Goal: Contribute content: Add original content to the website for others to see

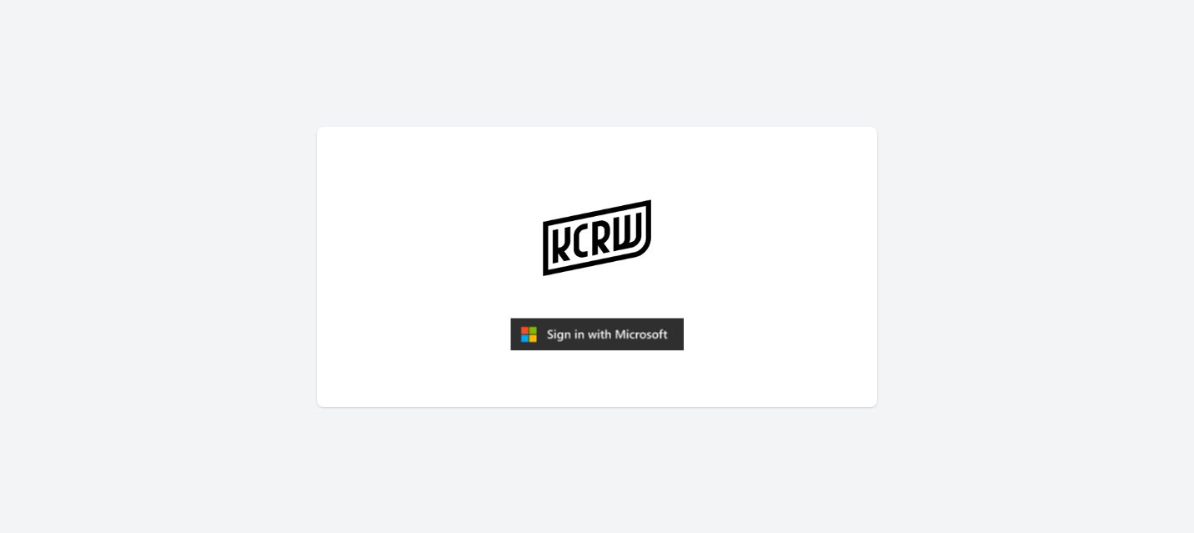
click at [607, 340] on img "submit" at bounding box center [596, 334] width 173 height 33
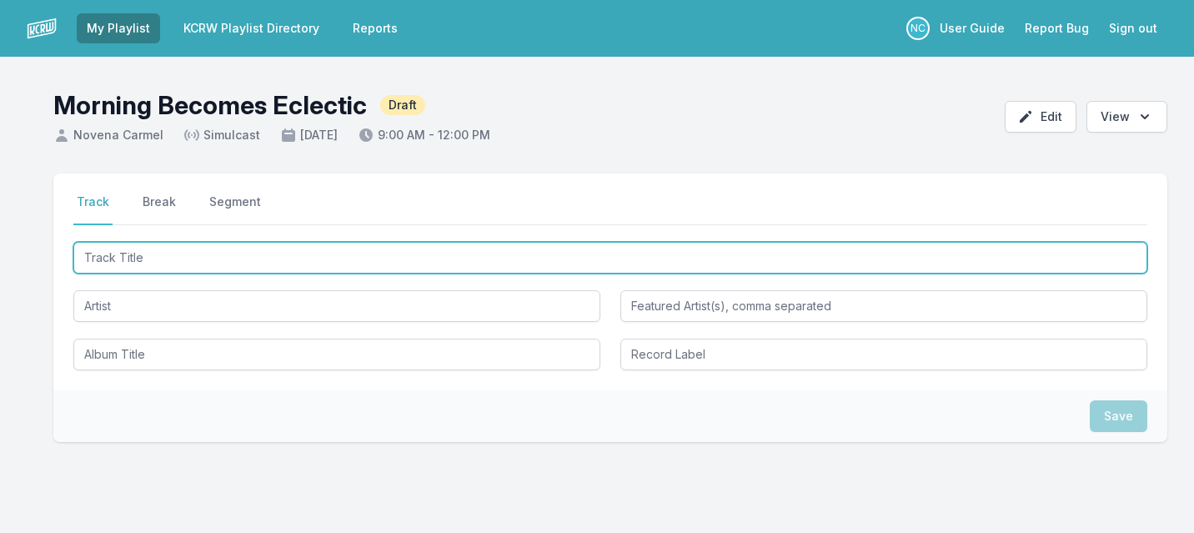
click at [330, 258] on input "Track Title" at bounding box center [610, 258] width 1074 height 32
type input "Silencio"
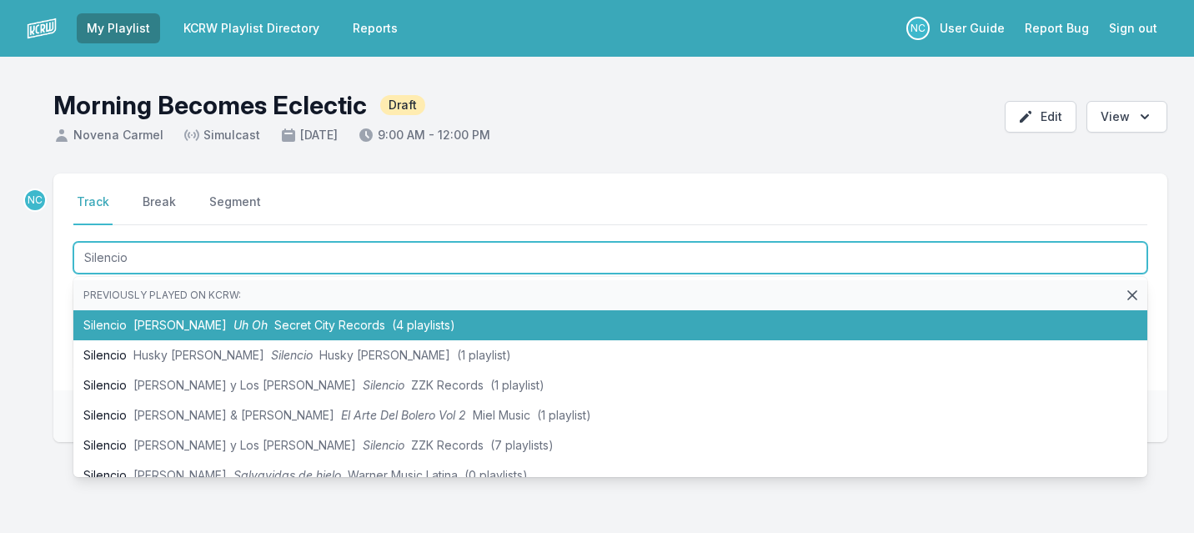
click at [319, 324] on span "Secret City Records" at bounding box center [329, 325] width 111 height 14
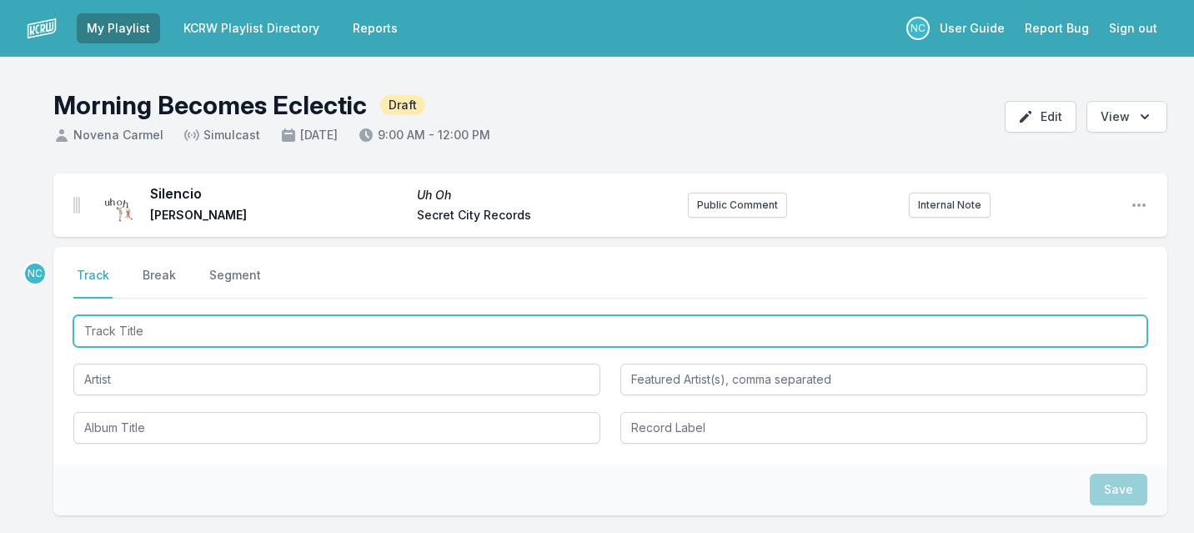
click at [194, 335] on input "Track Title" at bounding box center [610, 331] width 1074 height 32
type input "All that [GEOGRAPHIC_DATA]"
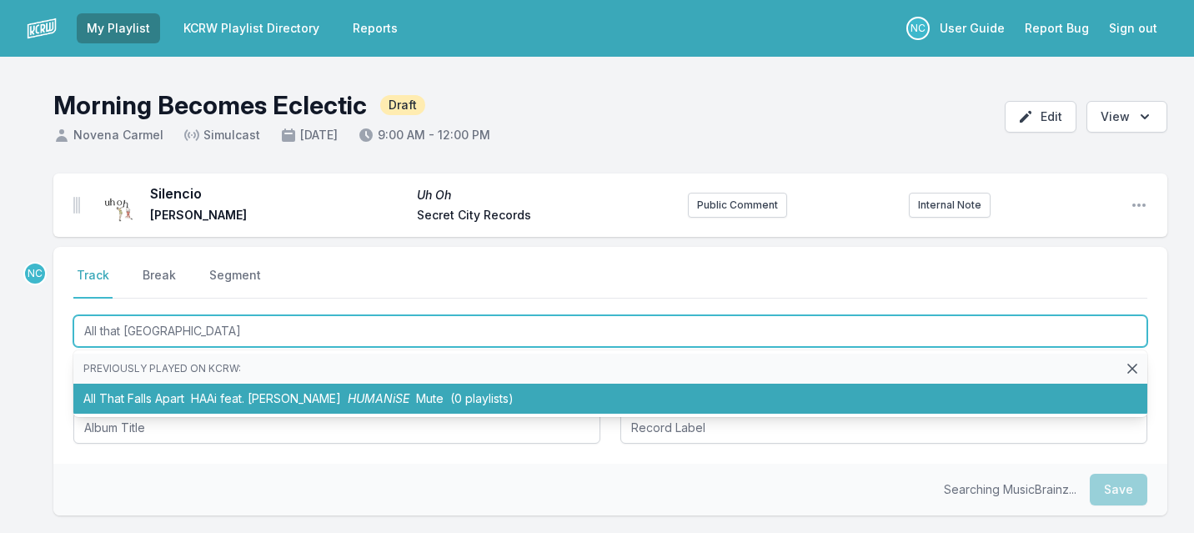
click at [178, 397] on li "All That Falls Apart HAAi feat. James Massiah HUMANiSE Mute (0 playlists)" at bounding box center [610, 399] width 1074 height 30
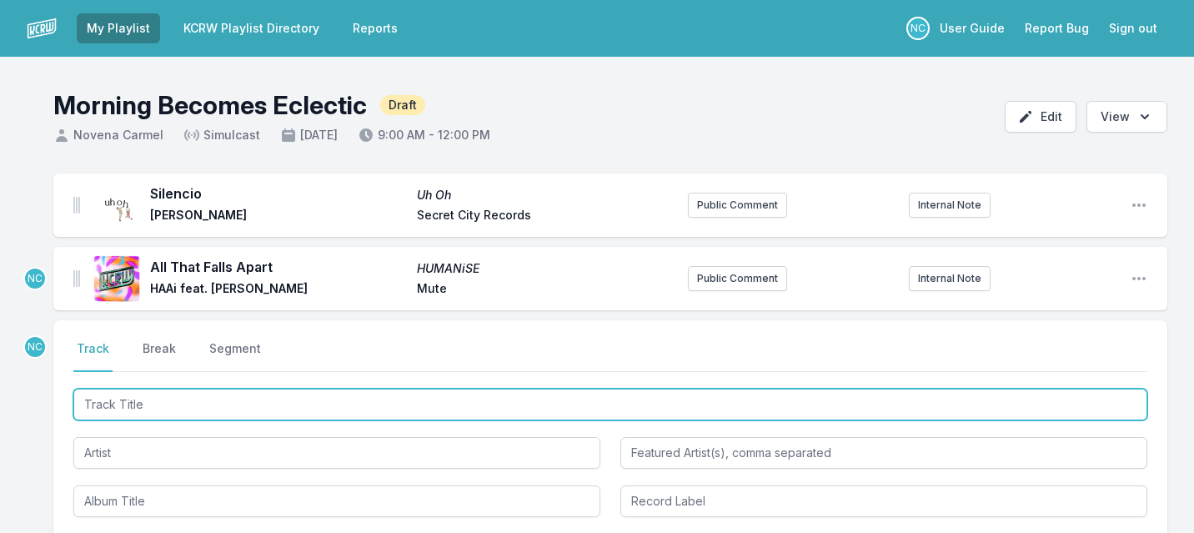
click at [123, 394] on input "Track Title" at bounding box center [610, 405] width 1074 height 32
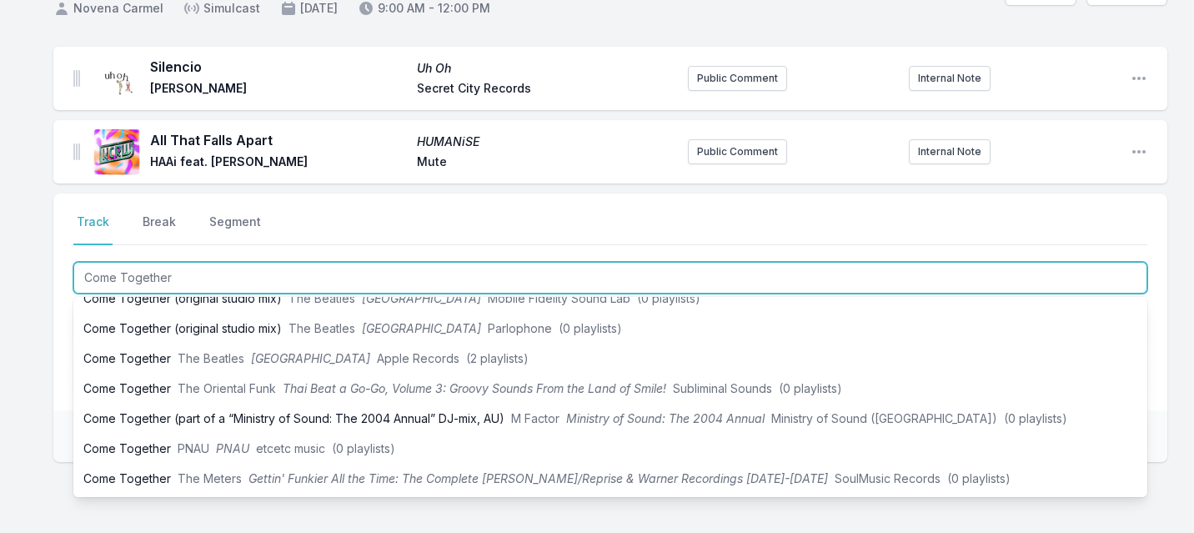
scroll to position [132, 0]
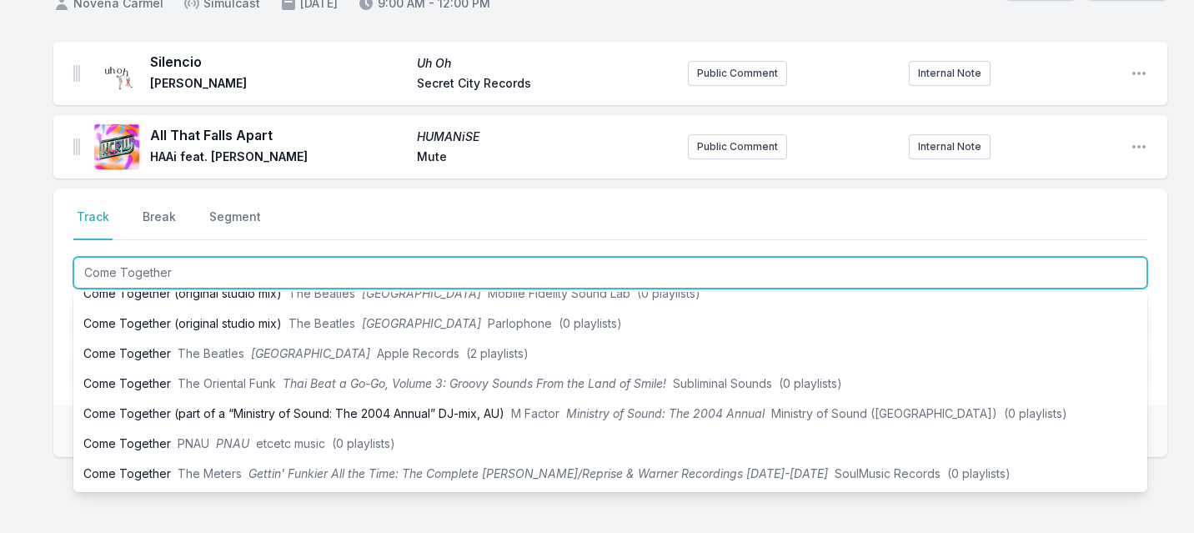
type input "Come Together"
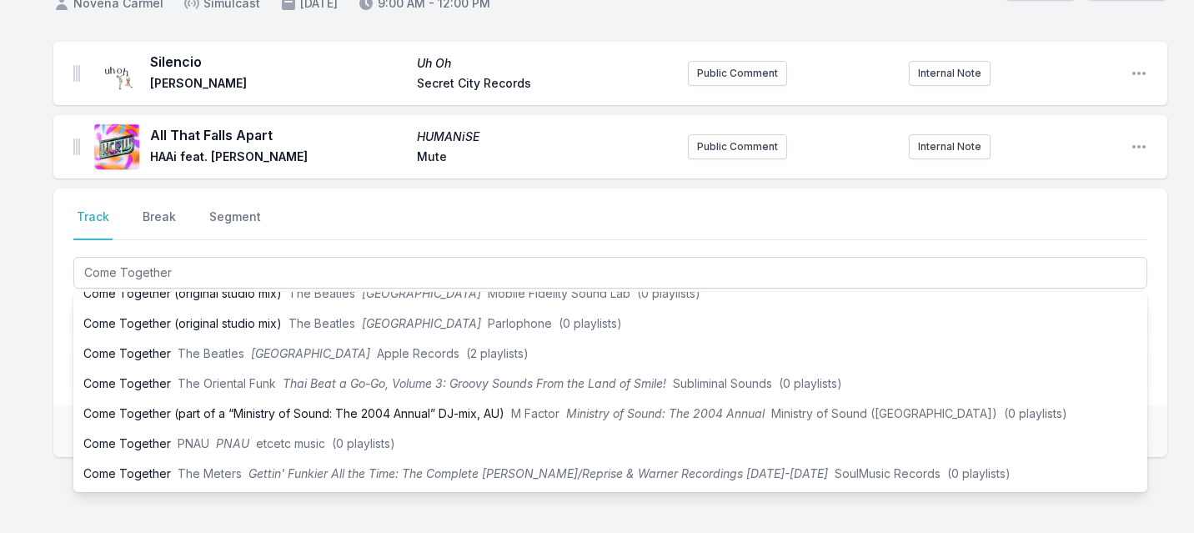
click at [21, 409] on div "Silencio Uh Oh Patrick Watson Secret City Records Public Comment Internal Note …" at bounding box center [597, 329] width 1194 height 575
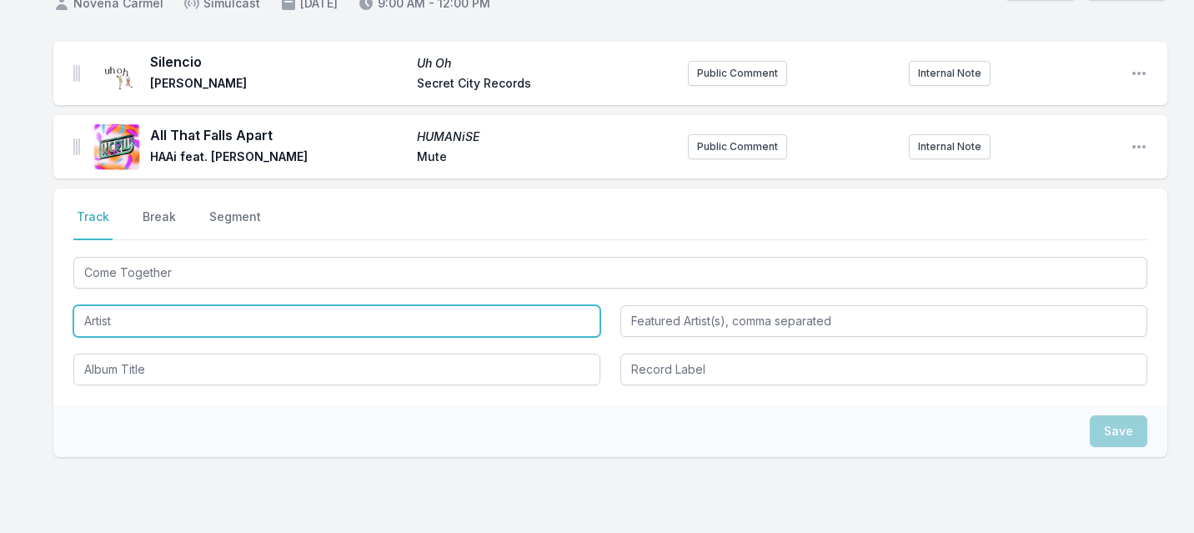
click at [147, 324] on input "Artist" at bounding box center [336, 321] width 527 height 32
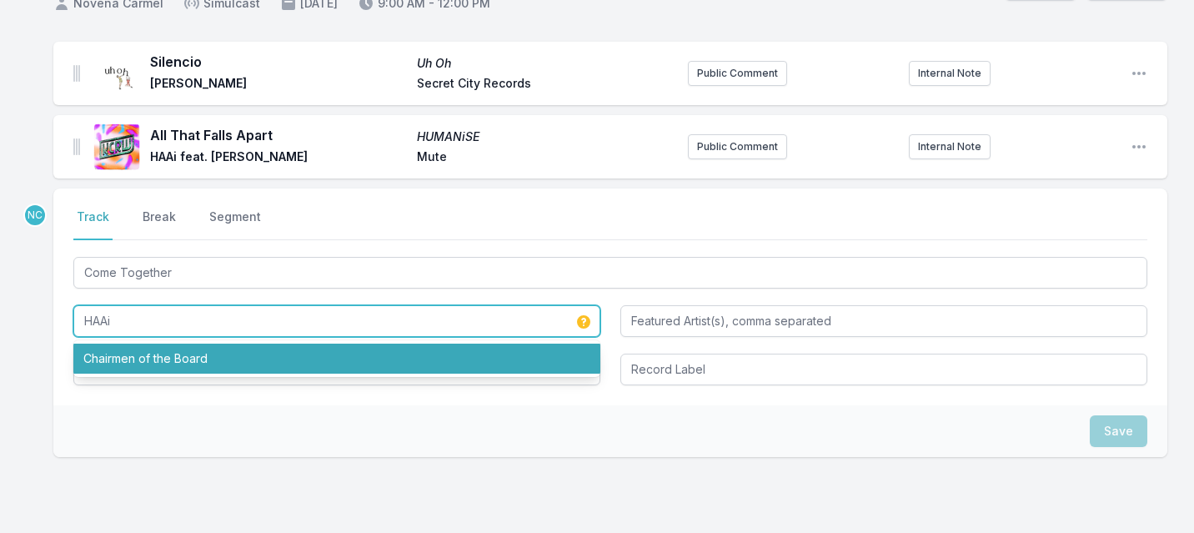
type input "HAAi"
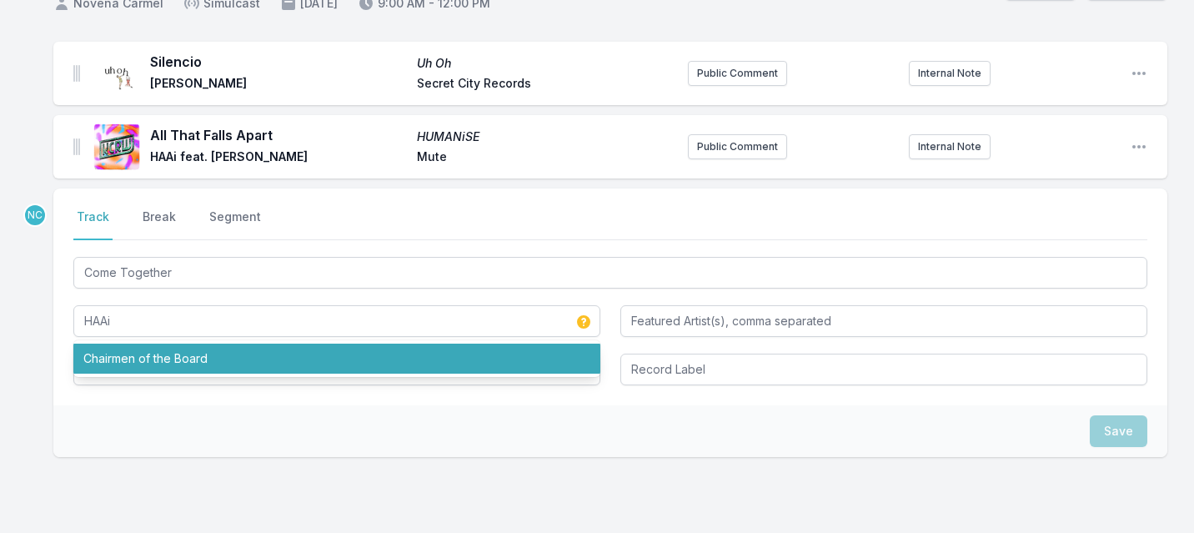
click at [114, 421] on div "Save" at bounding box center [610, 431] width 1114 height 52
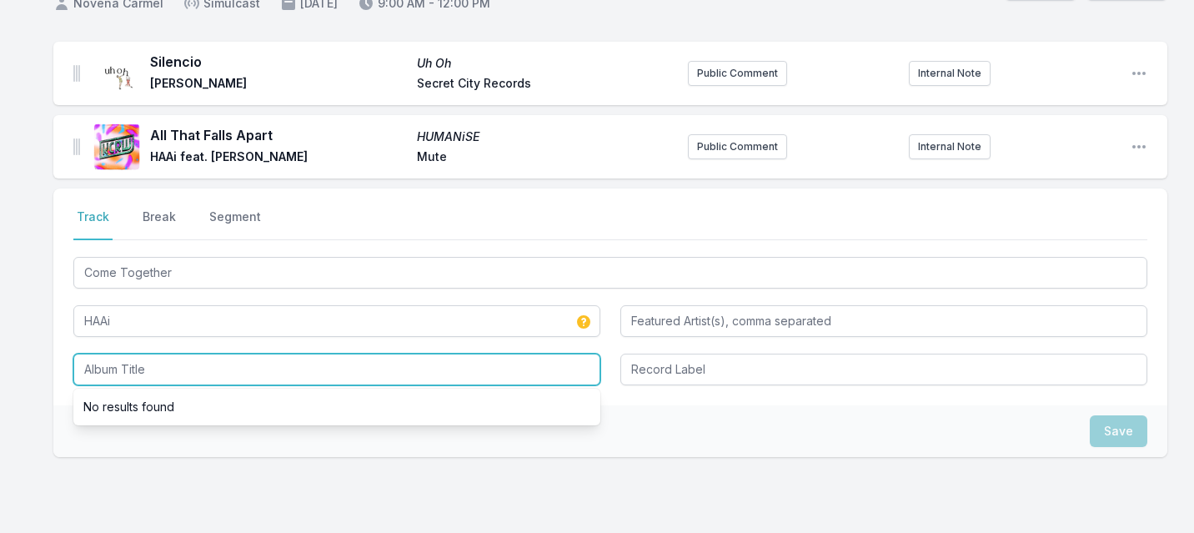
click at [137, 368] on input "Album Title" at bounding box center [336, 370] width 527 height 32
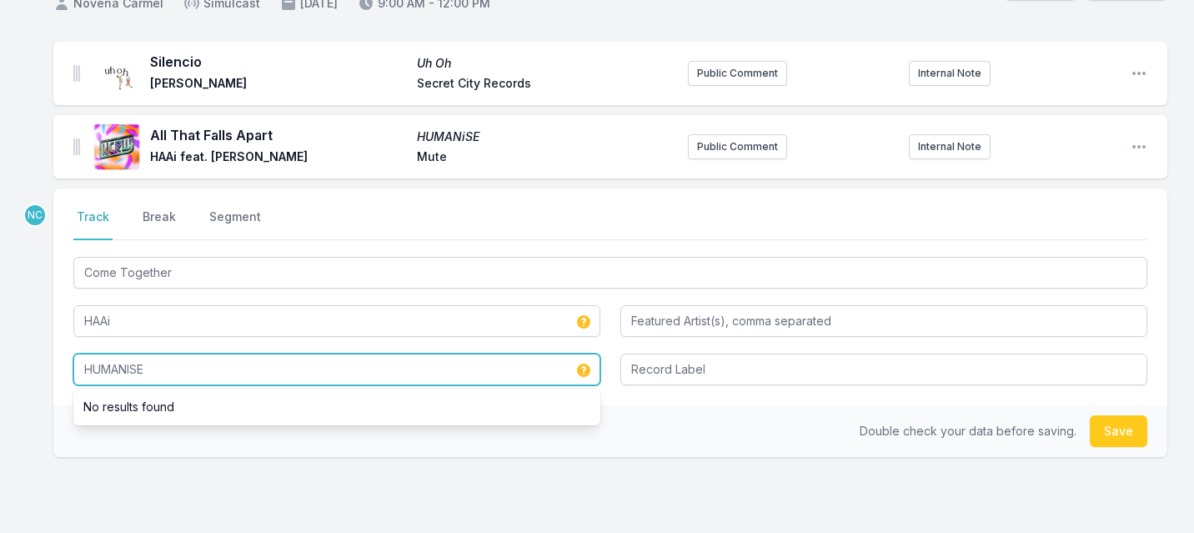
type input "HUMANISE"
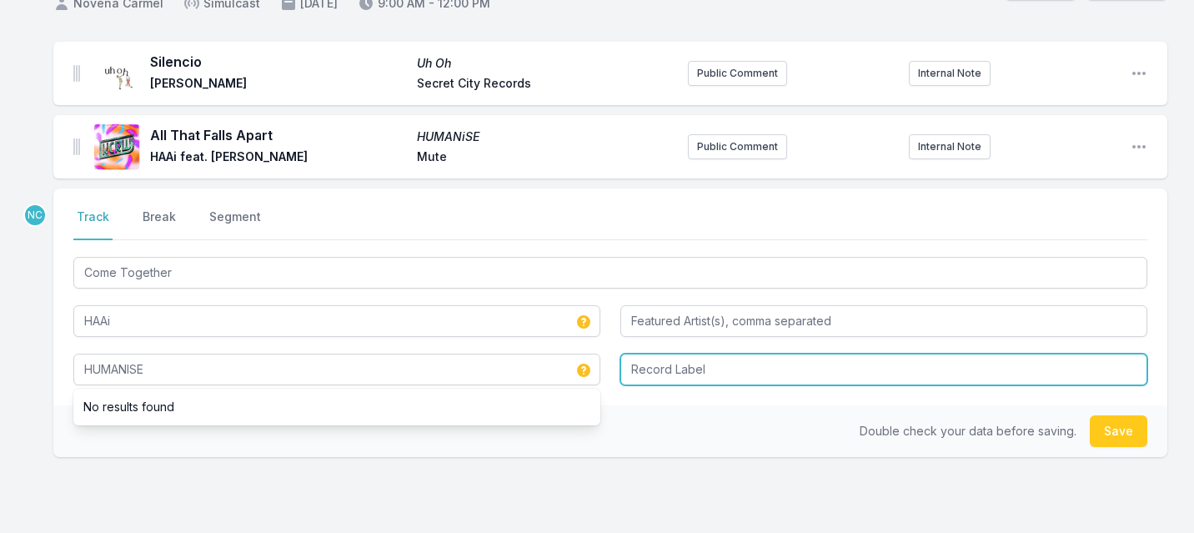
click at [678, 375] on input "Record Label" at bounding box center [883, 370] width 527 height 32
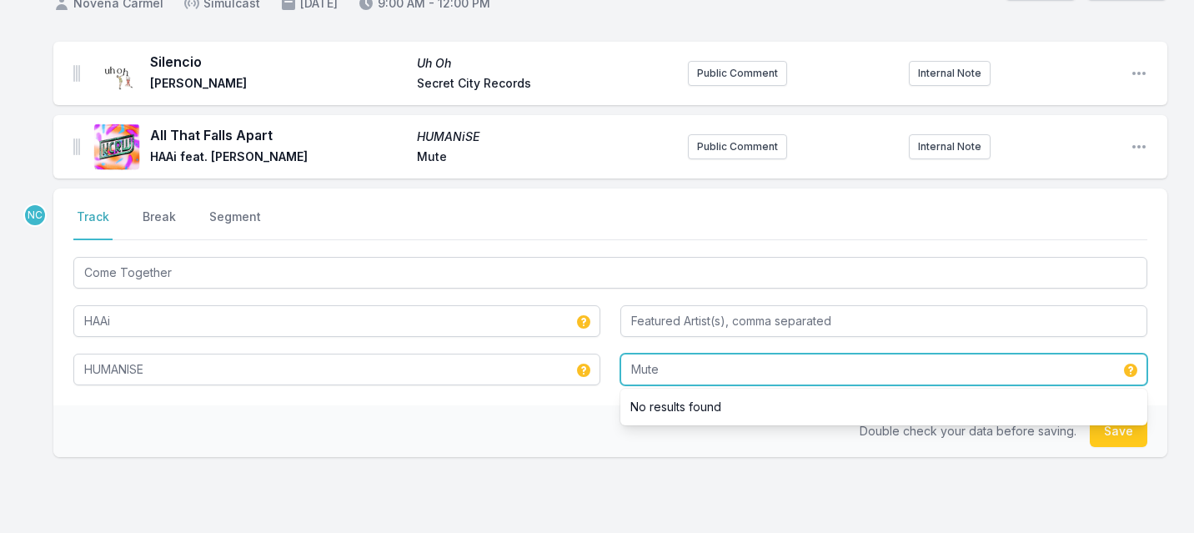
type input "Mute"
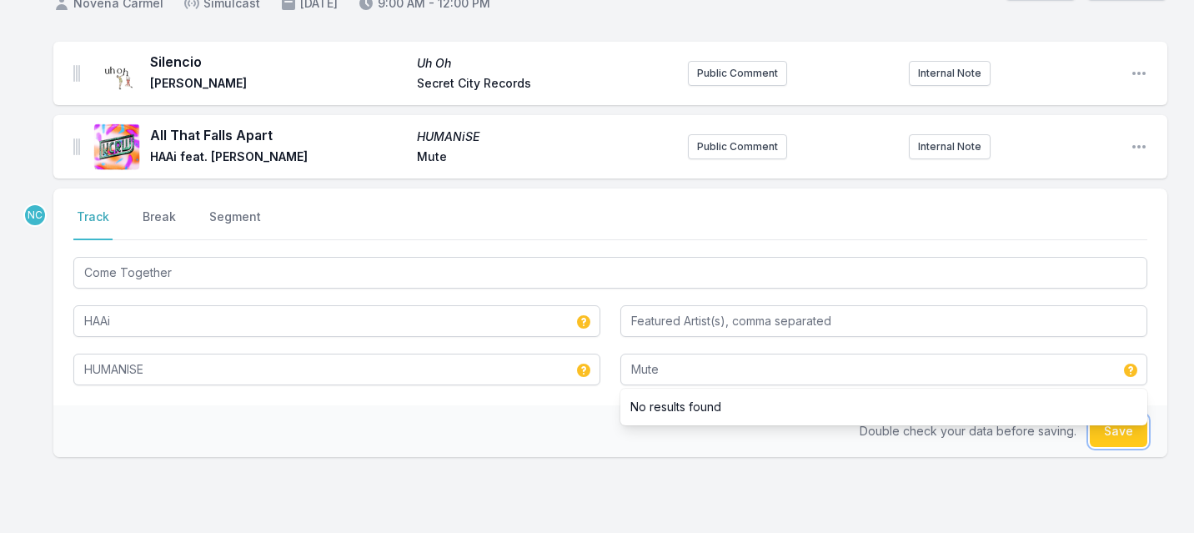
click at [1112, 442] on button "Save" at bounding box center [1119, 431] width 58 height 32
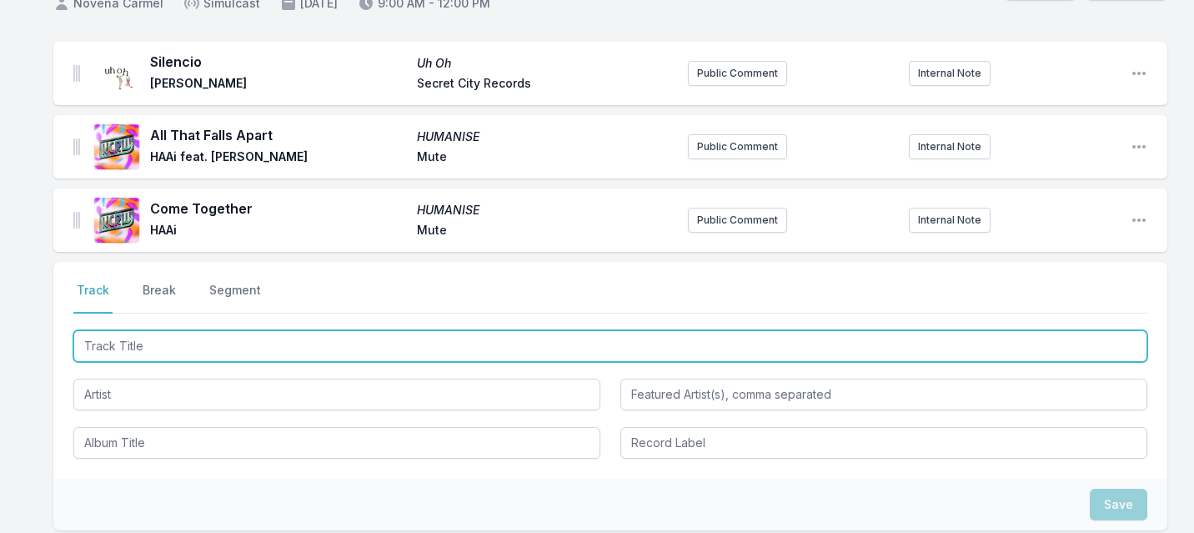
click at [129, 348] on input "Track Title" at bounding box center [610, 346] width 1074 height 32
paste input "I Don’t Know"
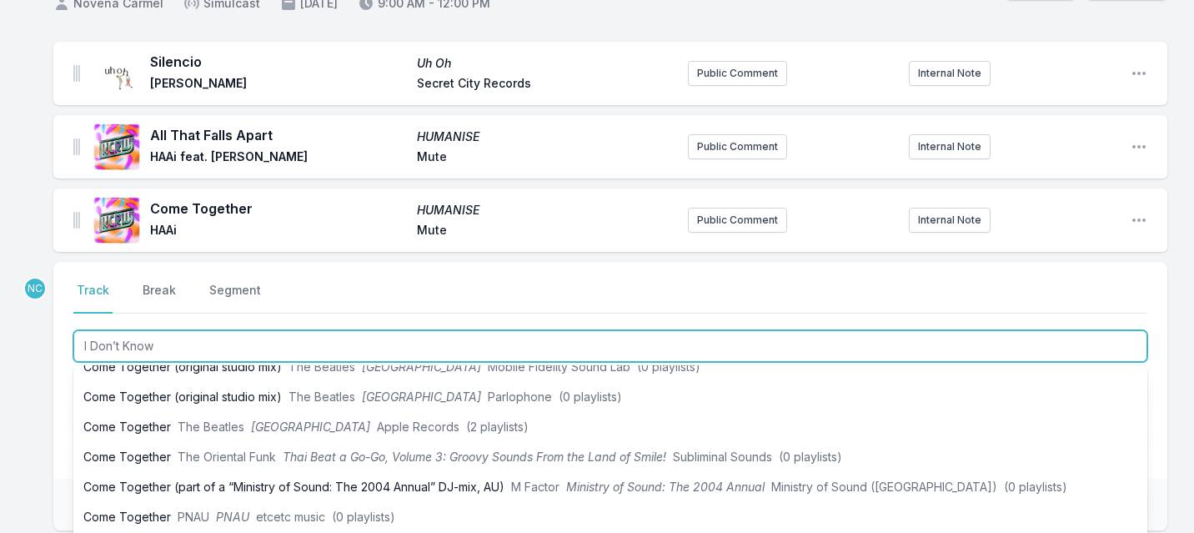
paste input "I Don’t Know"
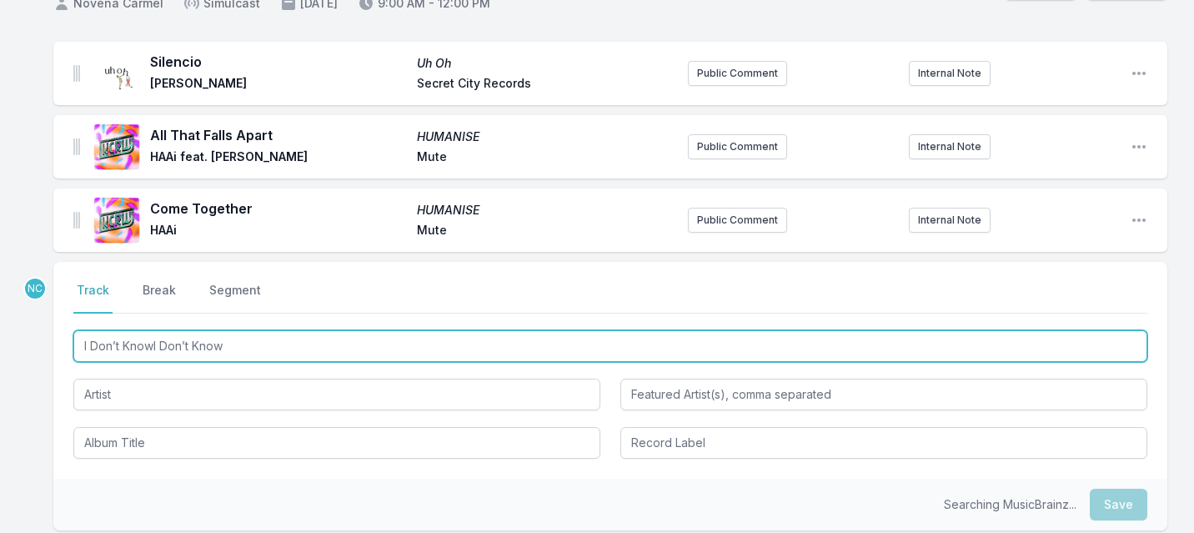
drag, startPoint x: 251, startPoint y: 342, endPoint x: 153, endPoint y: 344, distance: 97.6
click at [153, 344] on input "I Don’t KnowI Don’t Know" at bounding box center [610, 346] width 1074 height 32
type input "I Don’t Know"
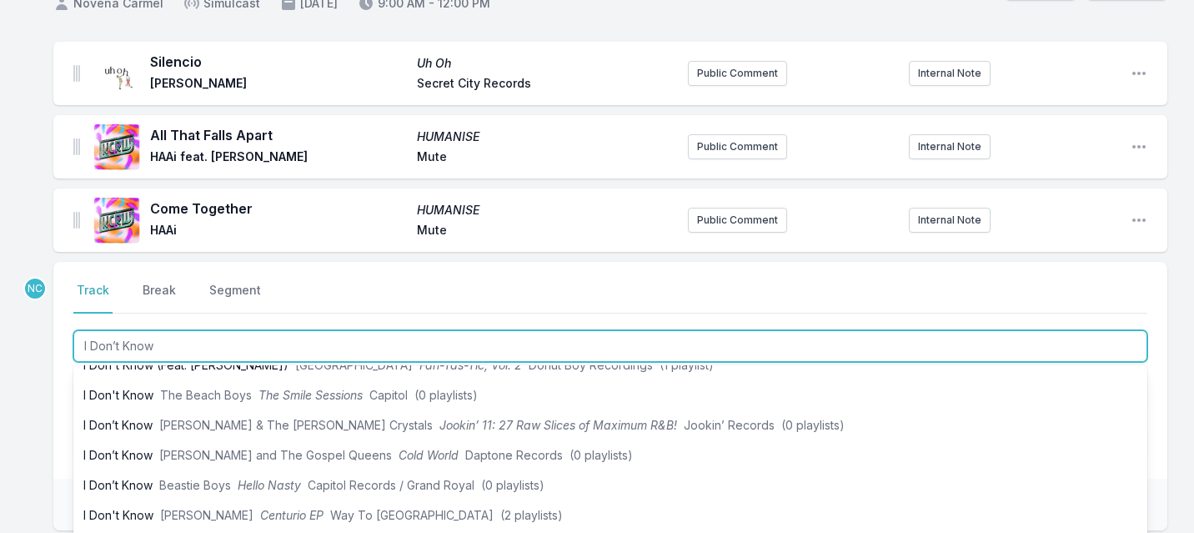
scroll to position [113, 0]
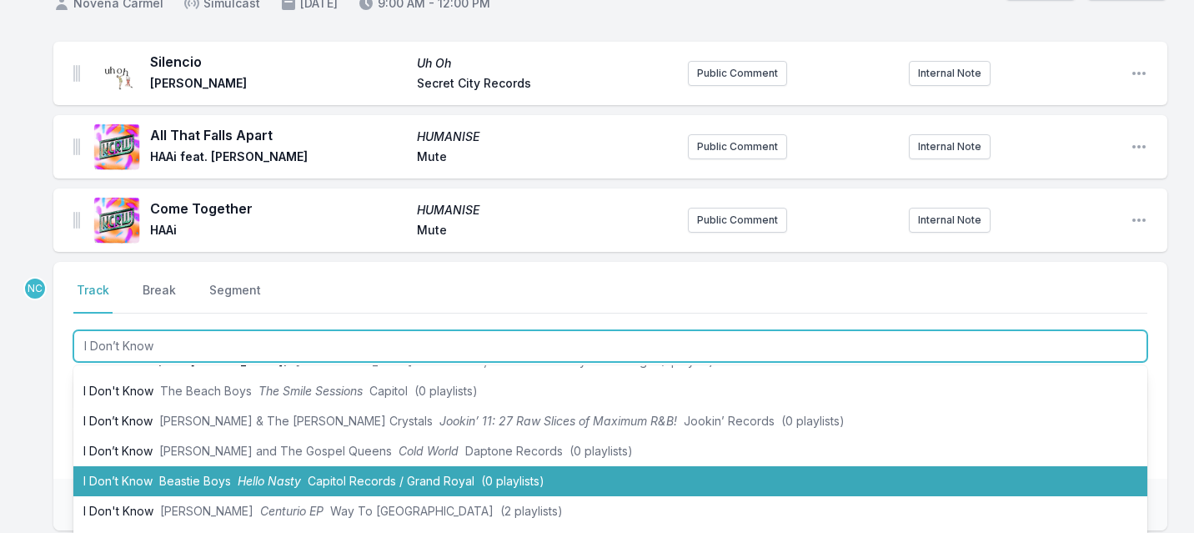
click at [202, 479] on span "Beastie Boys" at bounding box center [195, 481] width 72 height 14
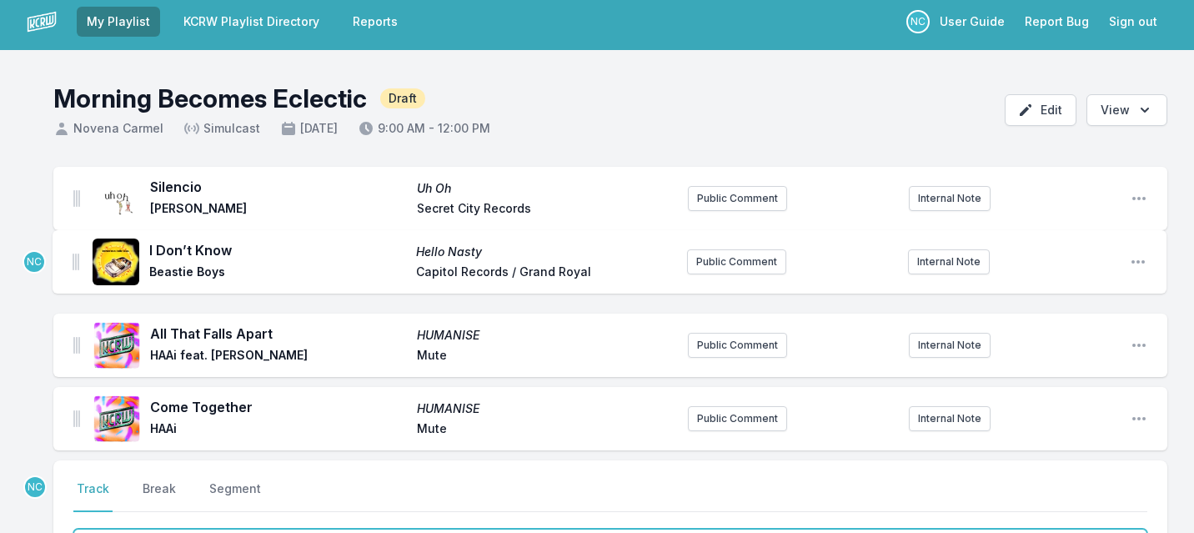
scroll to position [0, 0]
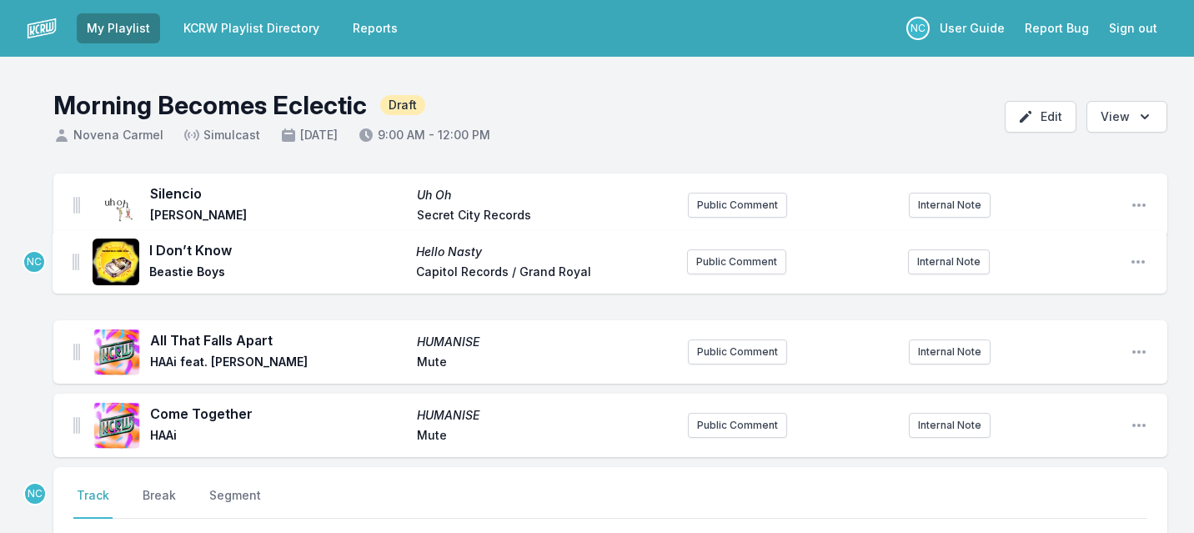
drag, startPoint x: 75, startPoint y: 292, endPoint x: 74, endPoint y: 258, distance: 34.2
click at [74, 258] on ul "Silencio Uh Oh Patrick Watson Secret City Records Public Comment Internal Note …" at bounding box center [610, 315] width 1114 height 284
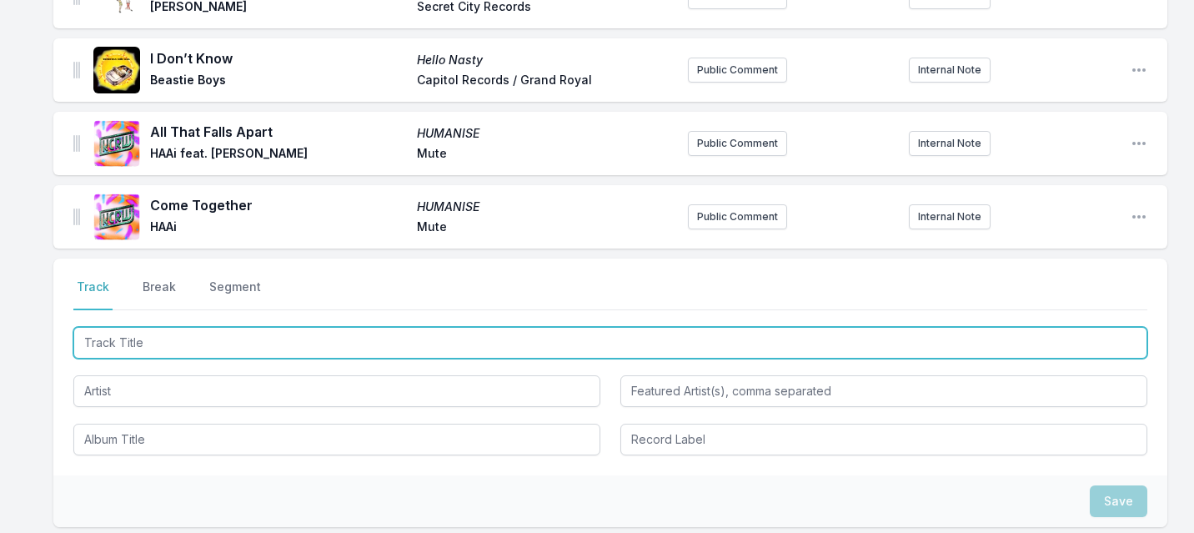
scroll to position [259, 0]
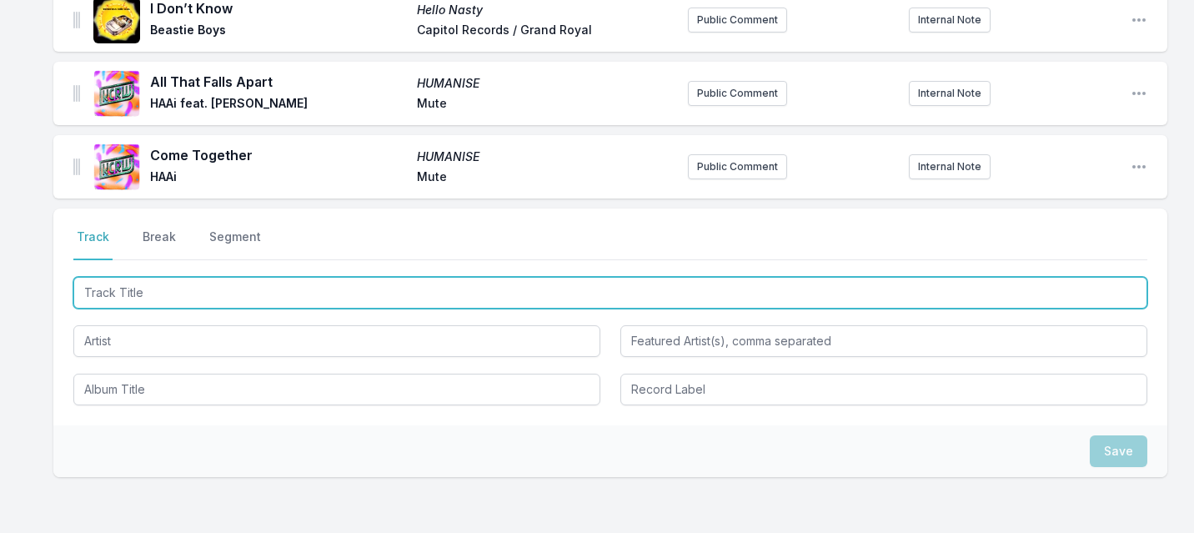
click at [277, 299] on input "Track Title" at bounding box center [610, 293] width 1074 height 32
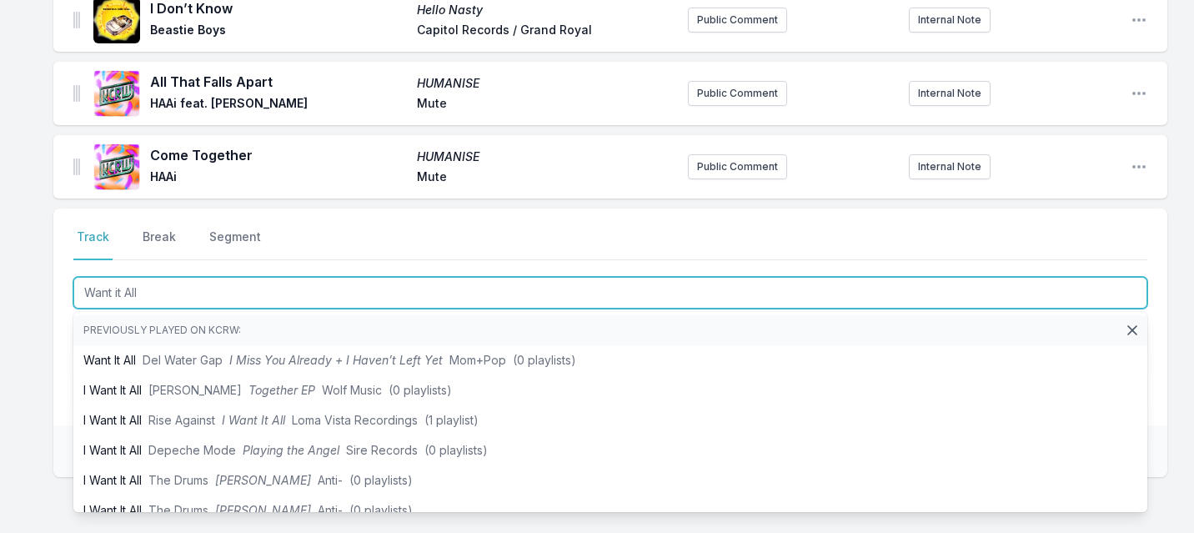
type input "Want it All"
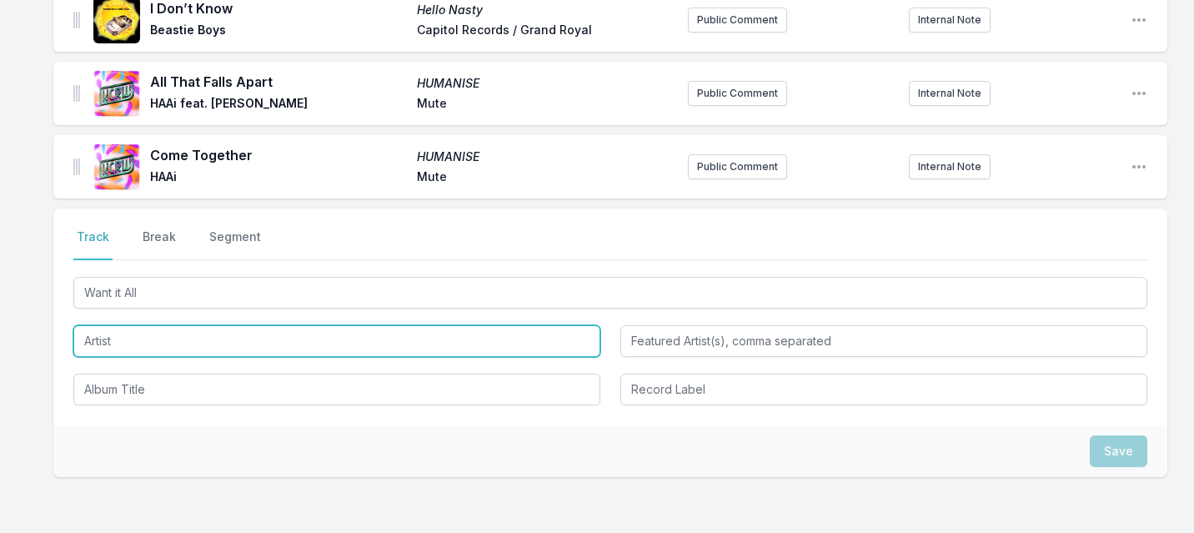
click at [177, 343] on input "Artist" at bounding box center [336, 341] width 527 height 32
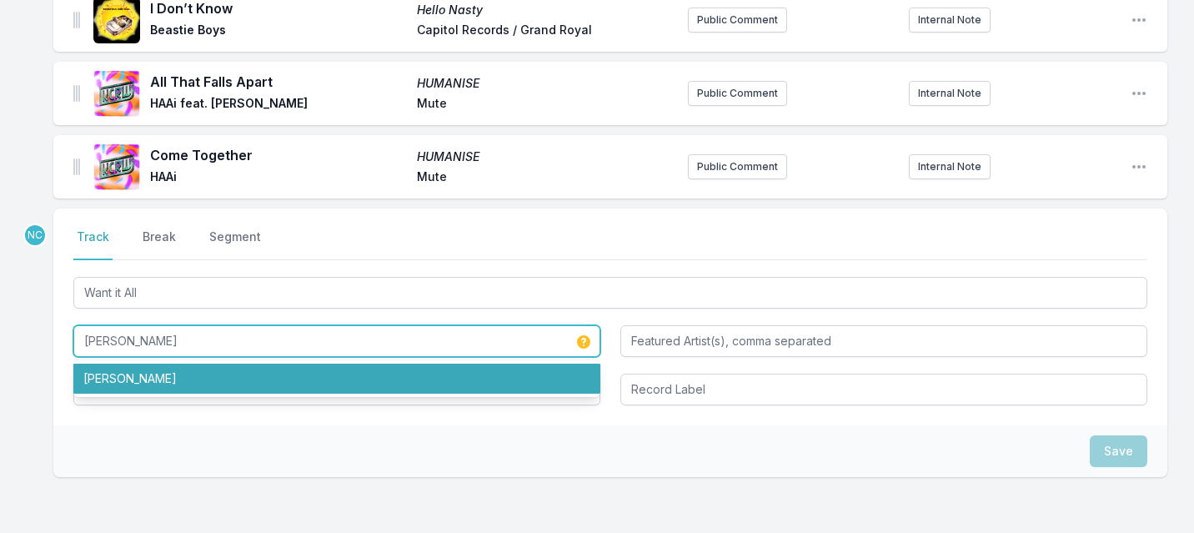
click at [141, 384] on li "Jay Som" at bounding box center [336, 379] width 527 height 30
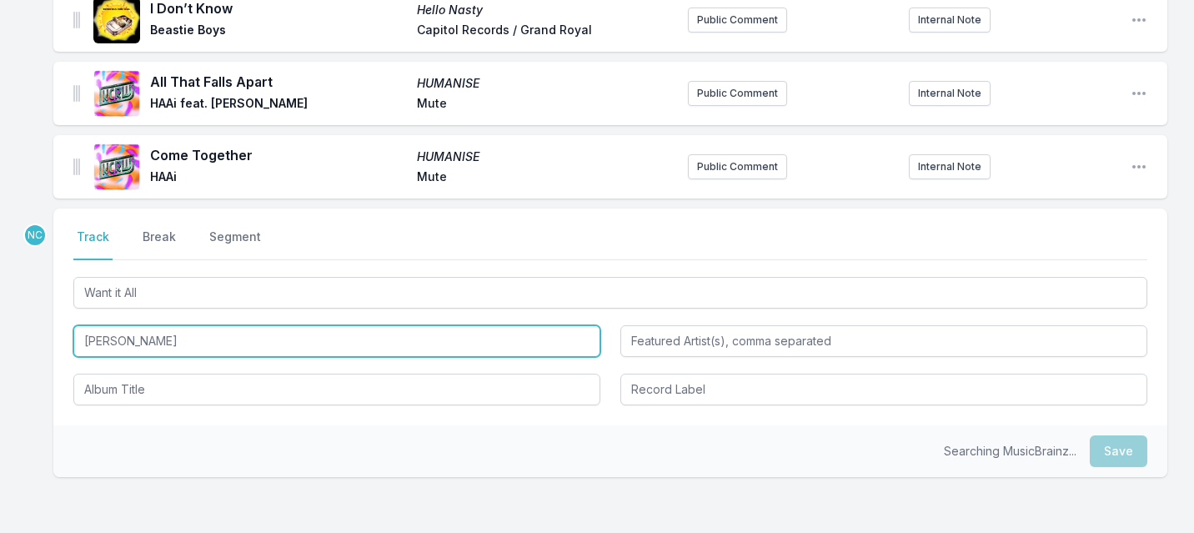
type input "Jay Som"
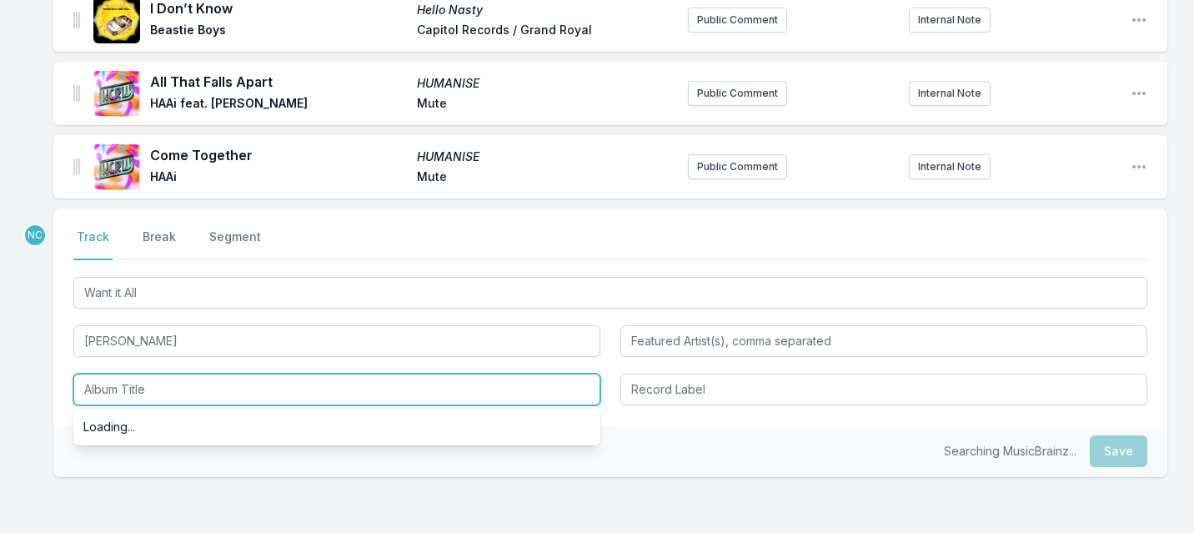
click at [134, 392] on input "Album Title" at bounding box center [336, 390] width 527 height 32
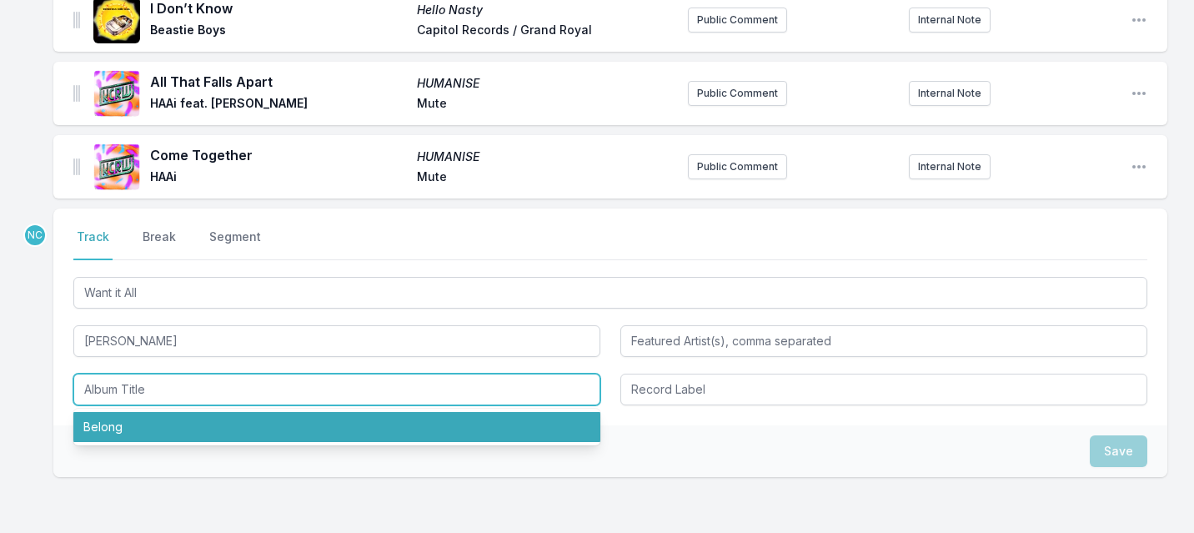
click at [114, 423] on li "Belong" at bounding box center [336, 427] width 527 height 30
type input "Belong"
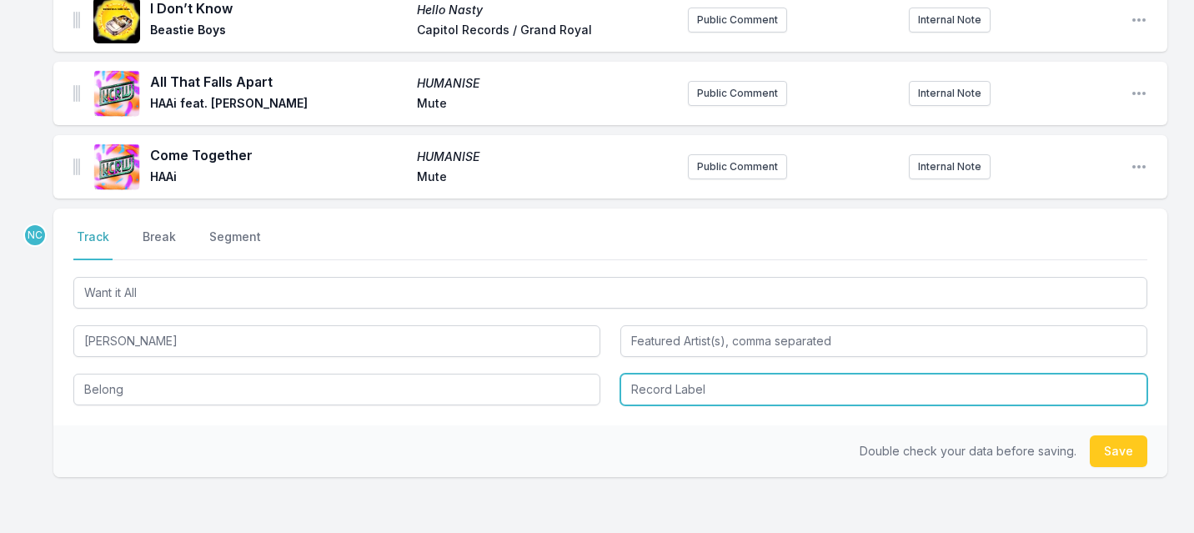
click at [670, 388] on input "Record Label" at bounding box center [883, 390] width 527 height 32
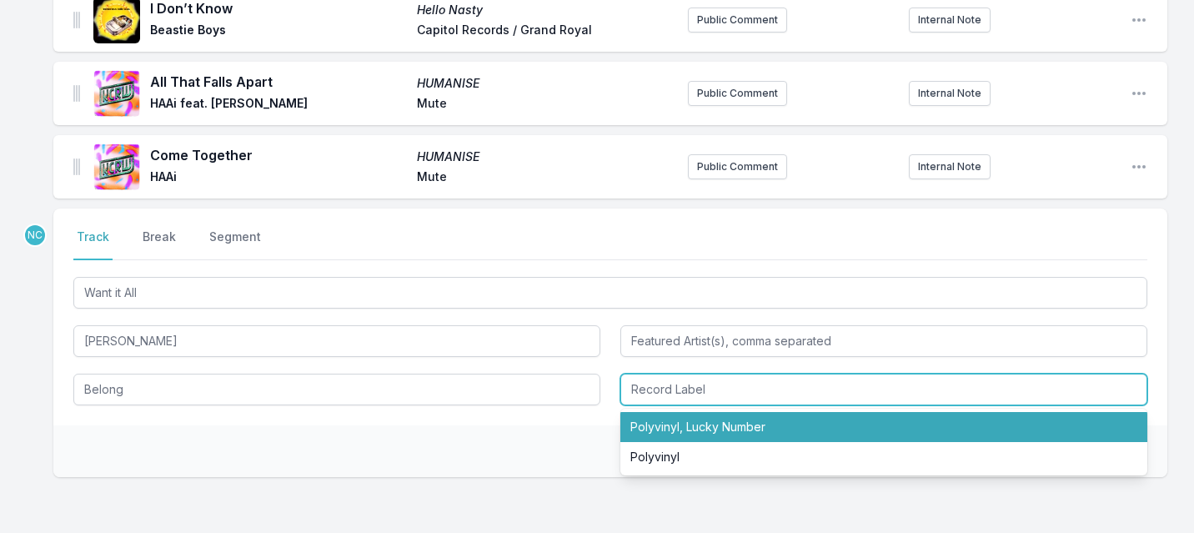
click at [667, 421] on li "Polyvinyl, Lucky Number" at bounding box center [883, 427] width 527 height 30
type input "Polyvinyl, Lucky Number"
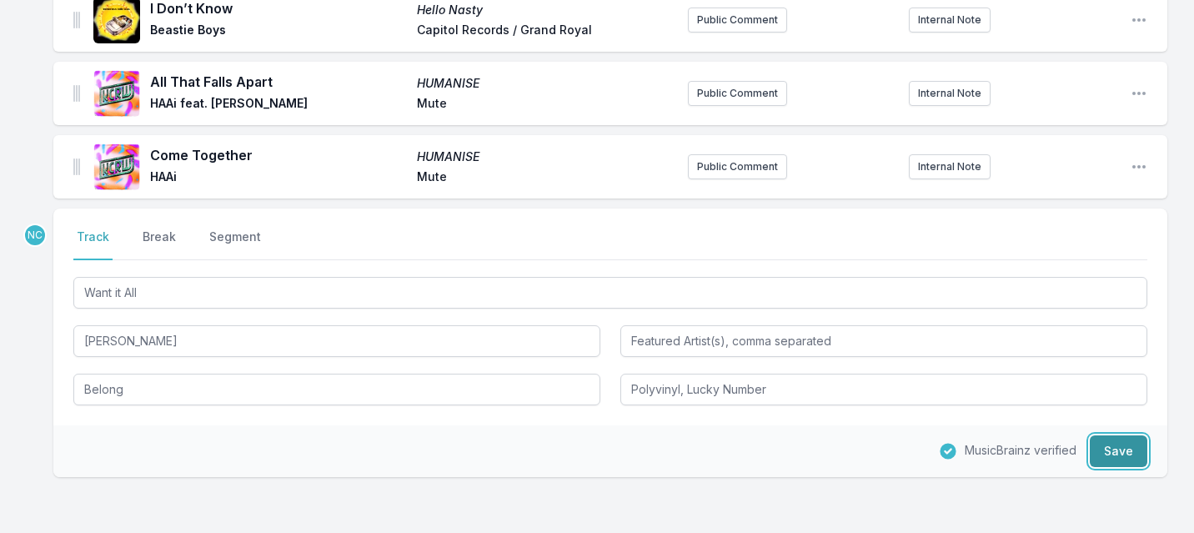
click at [1106, 443] on button "Save" at bounding box center [1119, 451] width 58 height 32
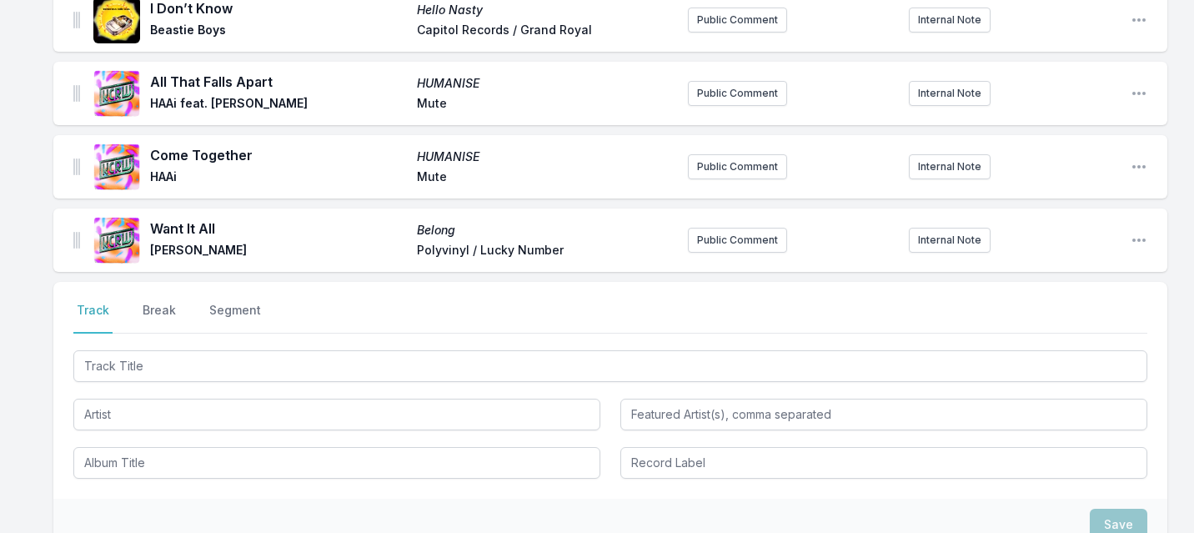
scroll to position [332, 0]
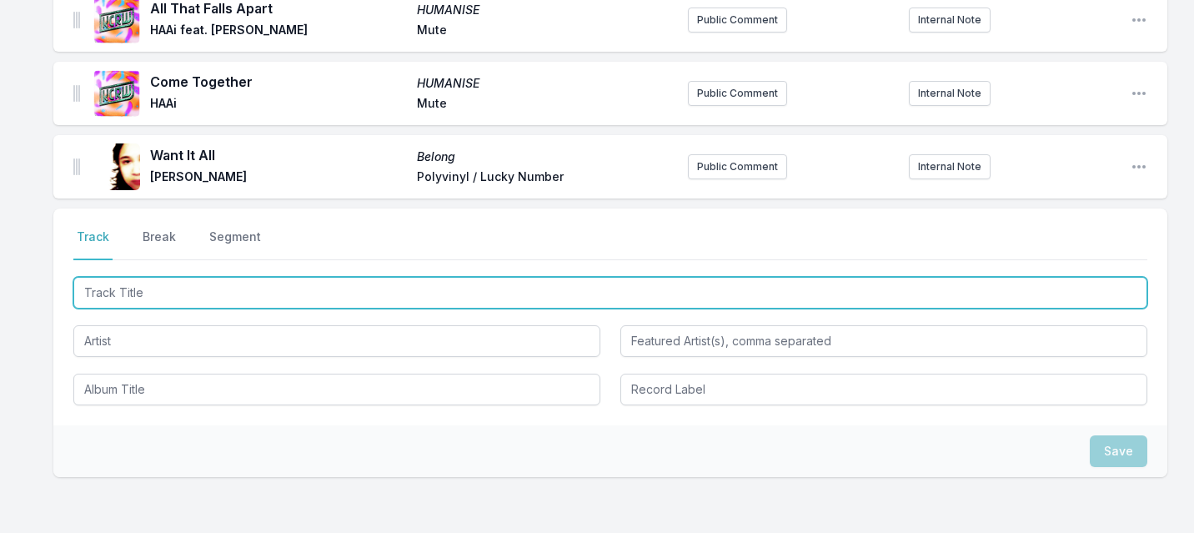
click at [134, 294] on input "Track Title" at bounding box center [610, 293] width 1074 height 32
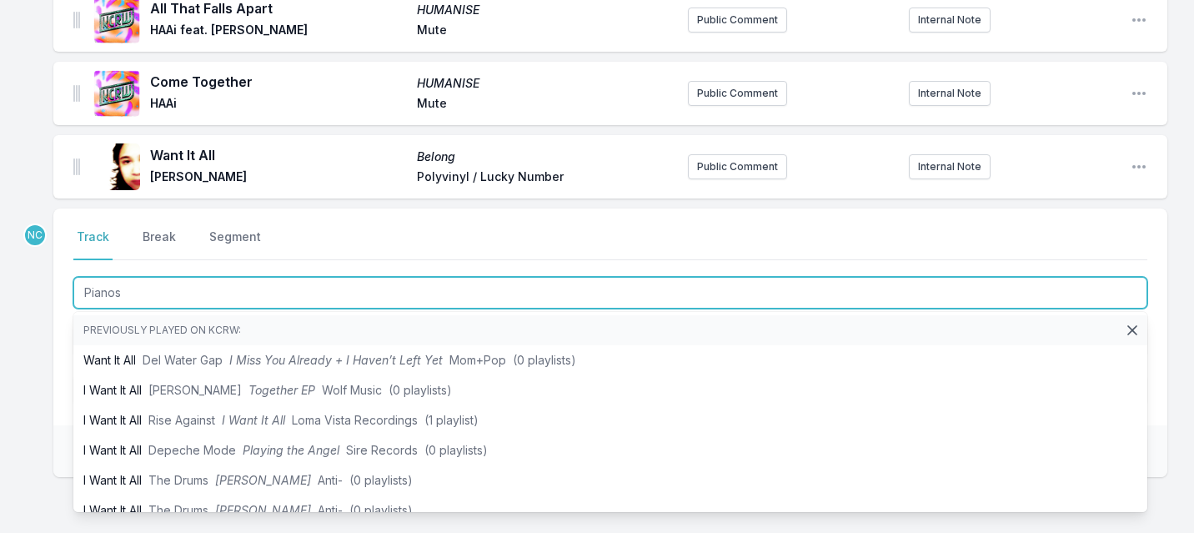
type input "Pianos"
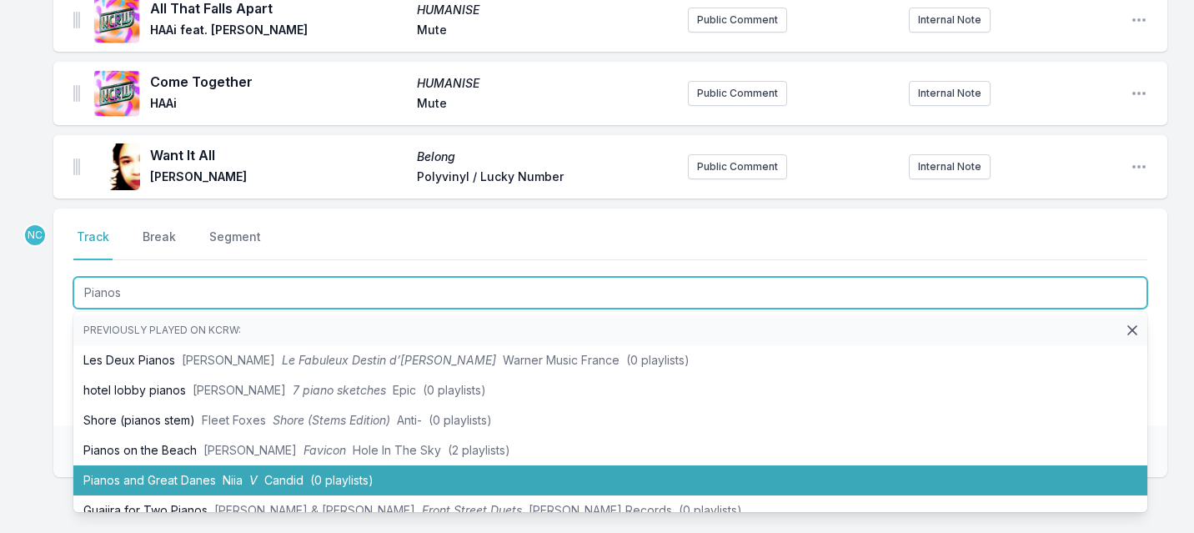
click at [115, 473] on li "Pianos and Great Danes Niia V Candid (0 playlists)" at bounding box center [610, 480] width 1074 height 30
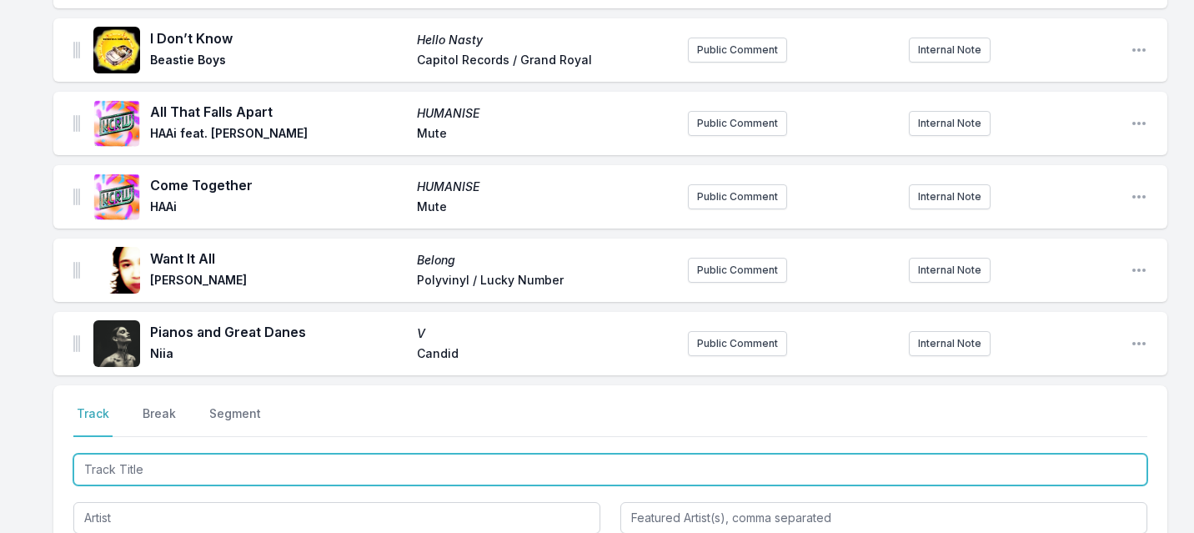
scroll to position [334, 0]
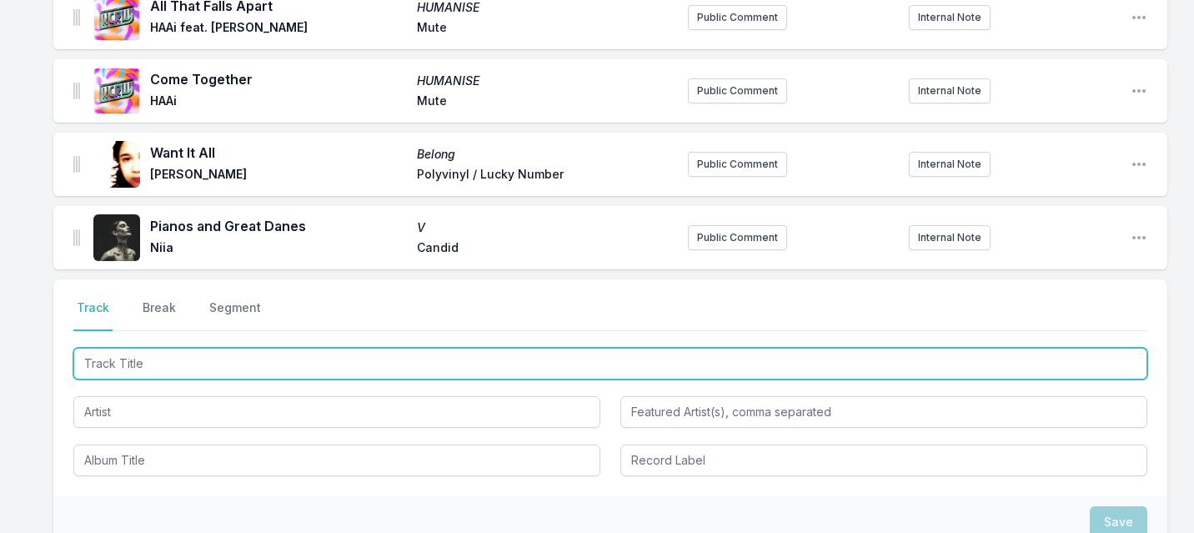
click at [228, 362] on input "Track Title" at bounding box center [610, 364] width 1074 height 32
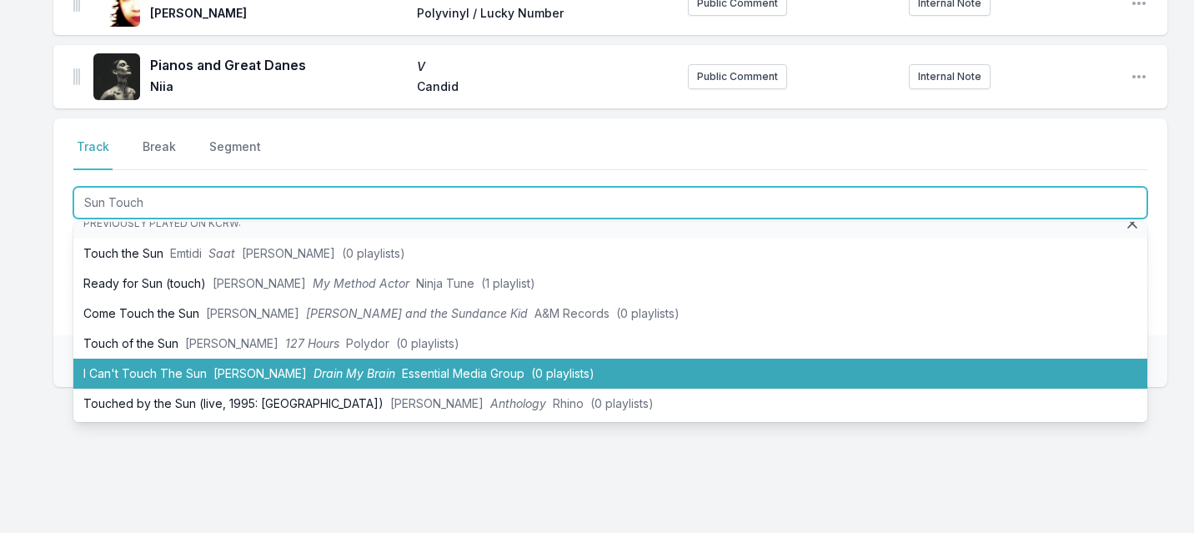
scroll to position [0, 0]
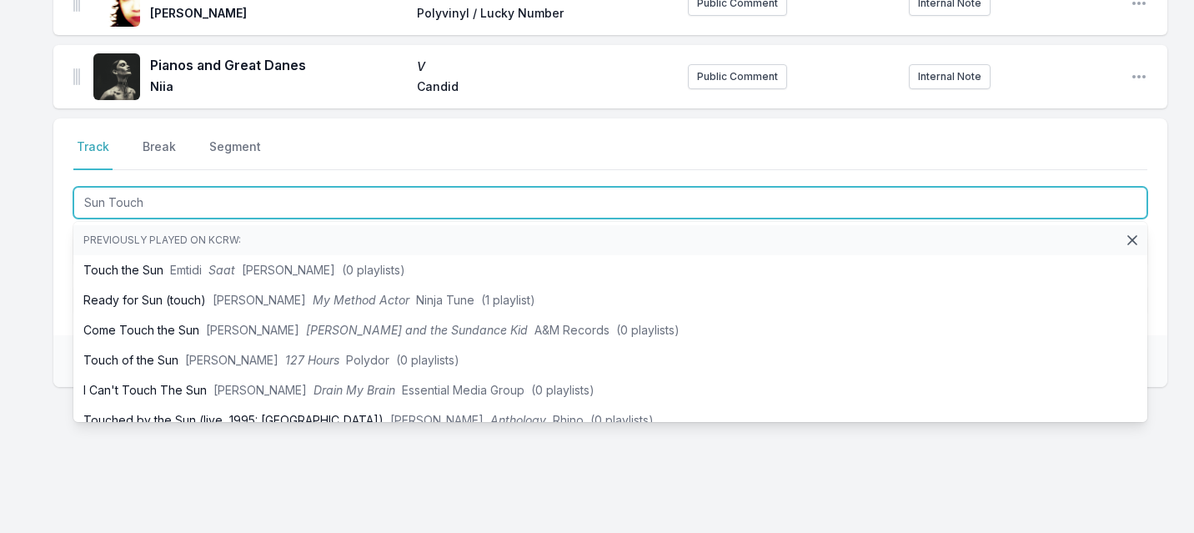
type input "Sun Touch"
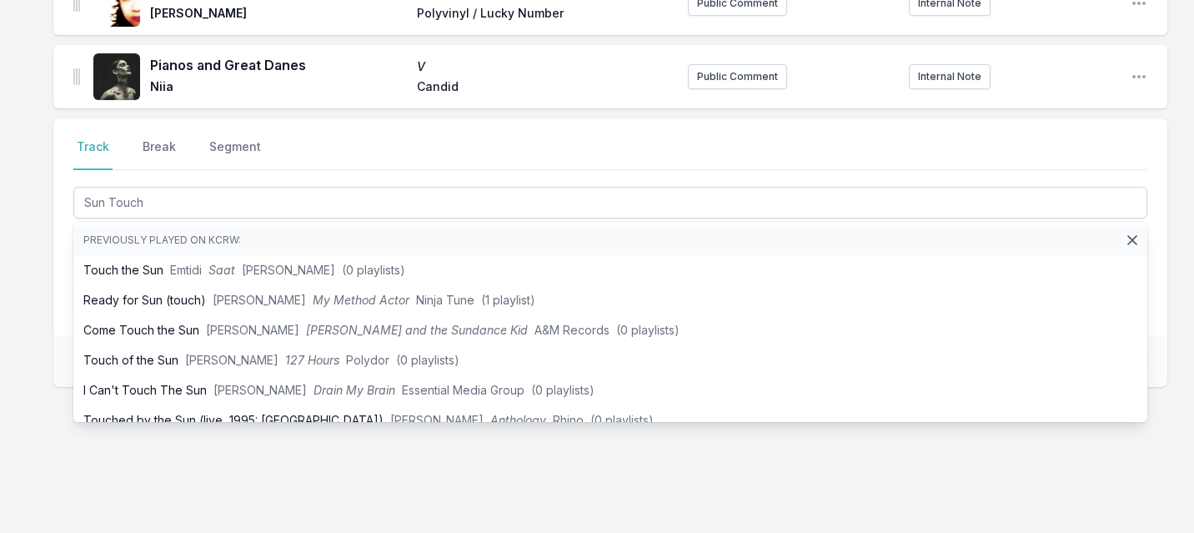
click at [19, 386] on div "Silencio Uh Oh Patrick Watson Secret City Records Public Comment Internal Note …" at bounding box center [597, 112] width 1194 height 869
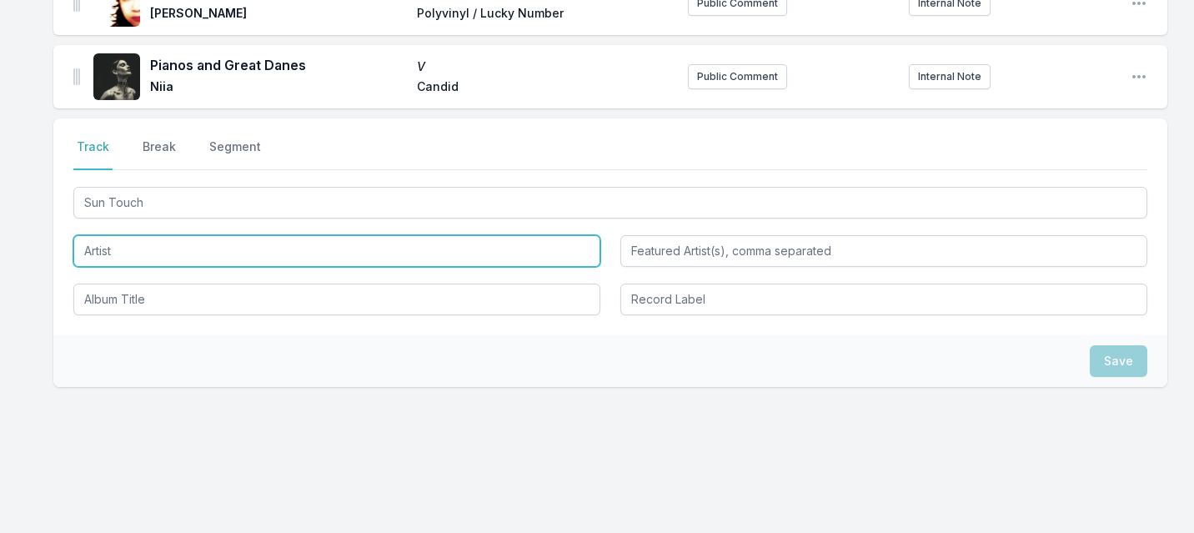
click at [218, 254] on input "Artist" at bounding box center [336, 251] width 527 height 32
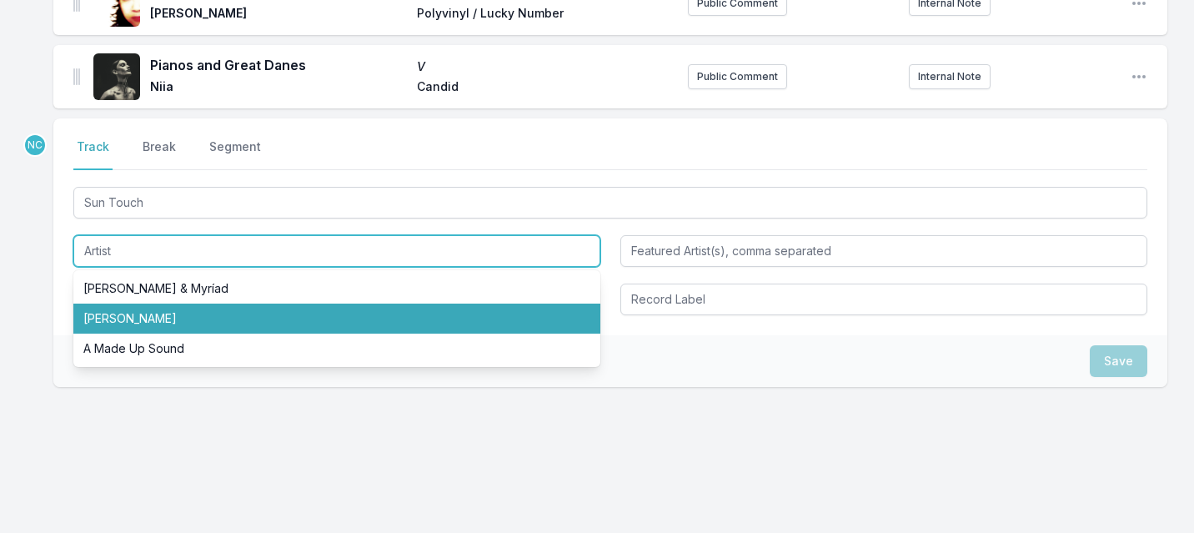
click at [171, 316] on li "Herbie Hancock" at bounding box center [336, 319] width 527 height 30
type input "Herbie Hancock"
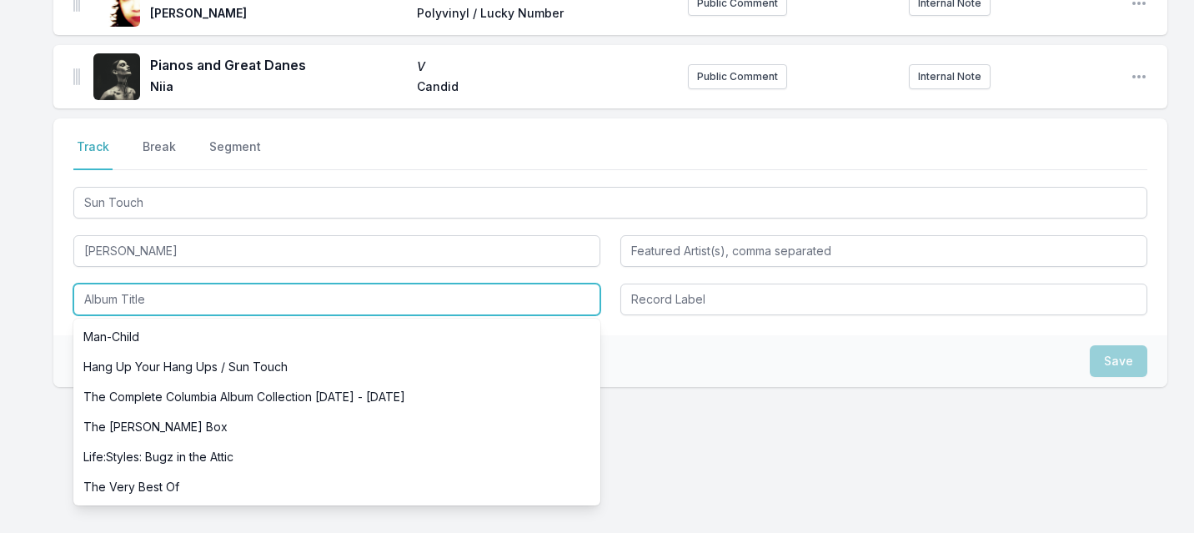
click at [156, 310] on input "Album Title" at bounding box center [336, 300] width 527 height 32
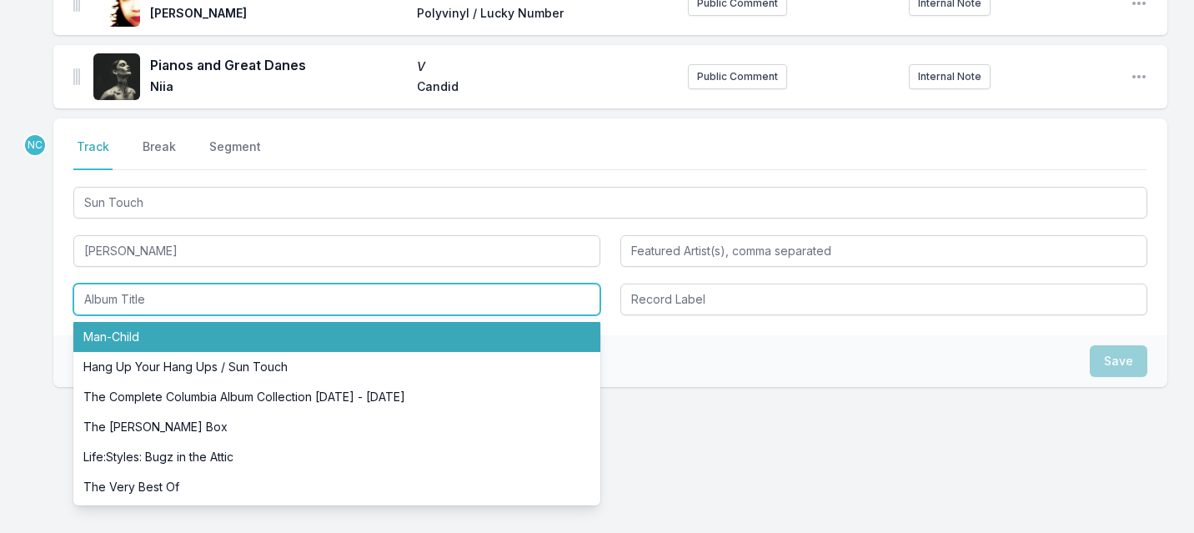
click at [153, 341] on li "Man-Child" at bounding box center [336, 337] width 527 height 30
type input "Man-Child"
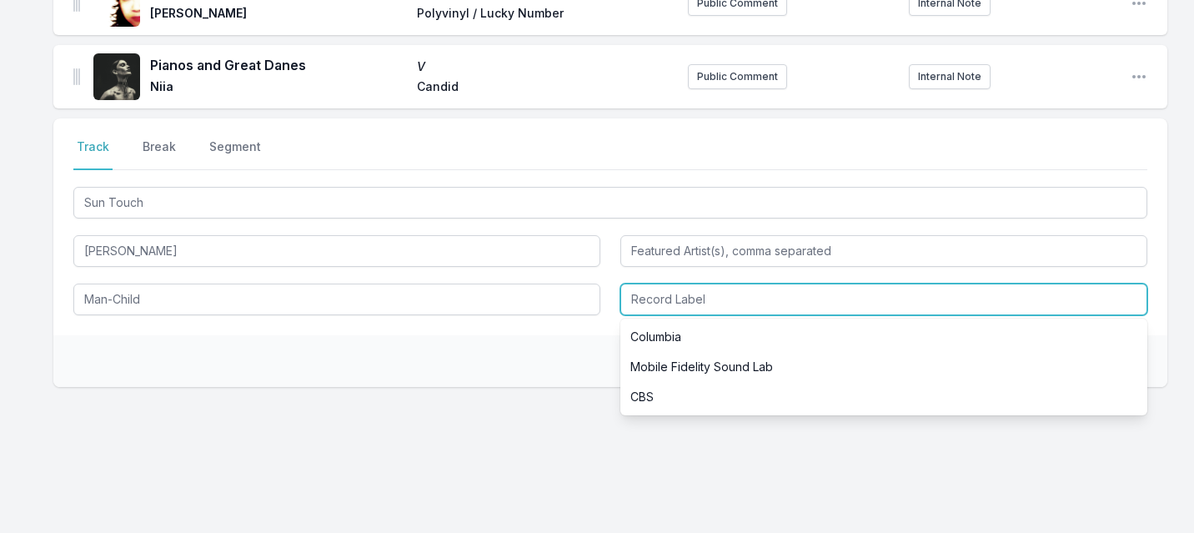
click at [712, 299] on input "Record Label" at bounding box center [883, 300] width 527 height 32
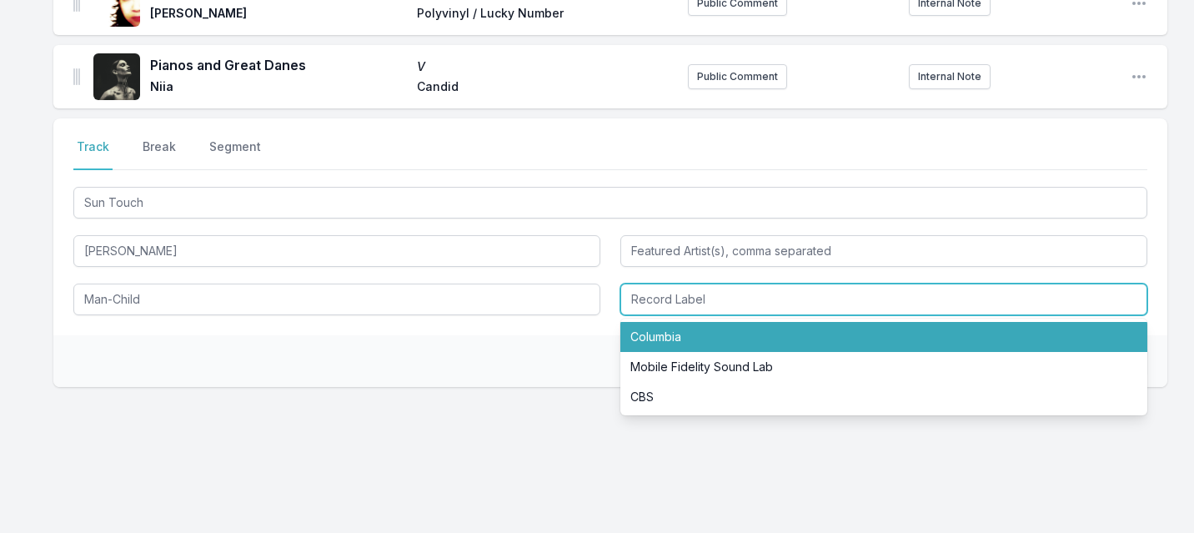
click at [682, 333] on li "Columbia" at bounding box center [883, 337] width 527 height 30
type input "Columbia"
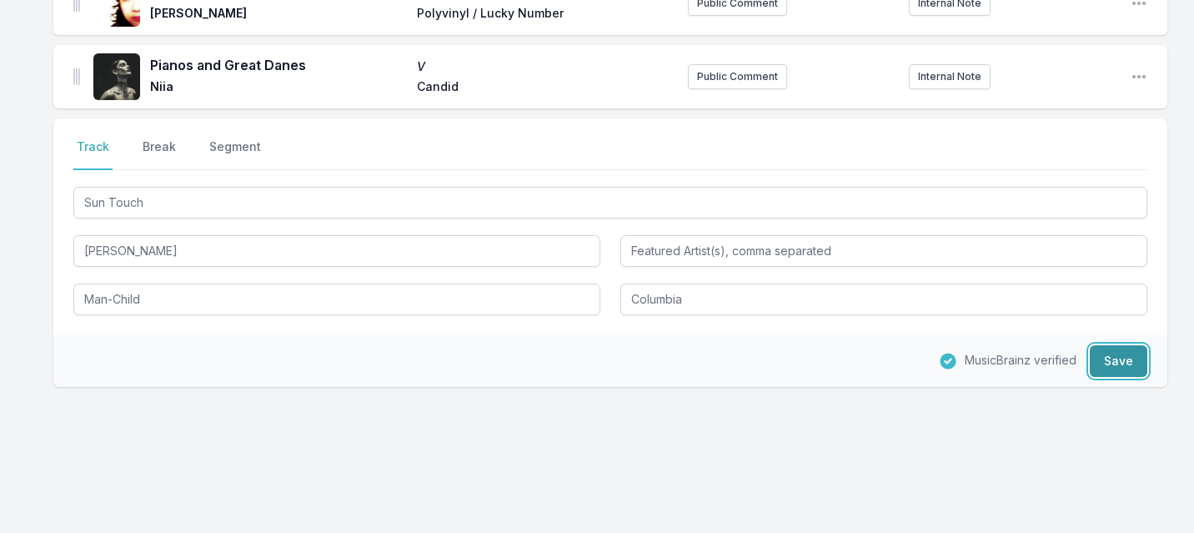
click at [1115, 365] on button "Save" at bounding box center [1119, 361] width 58 height 32
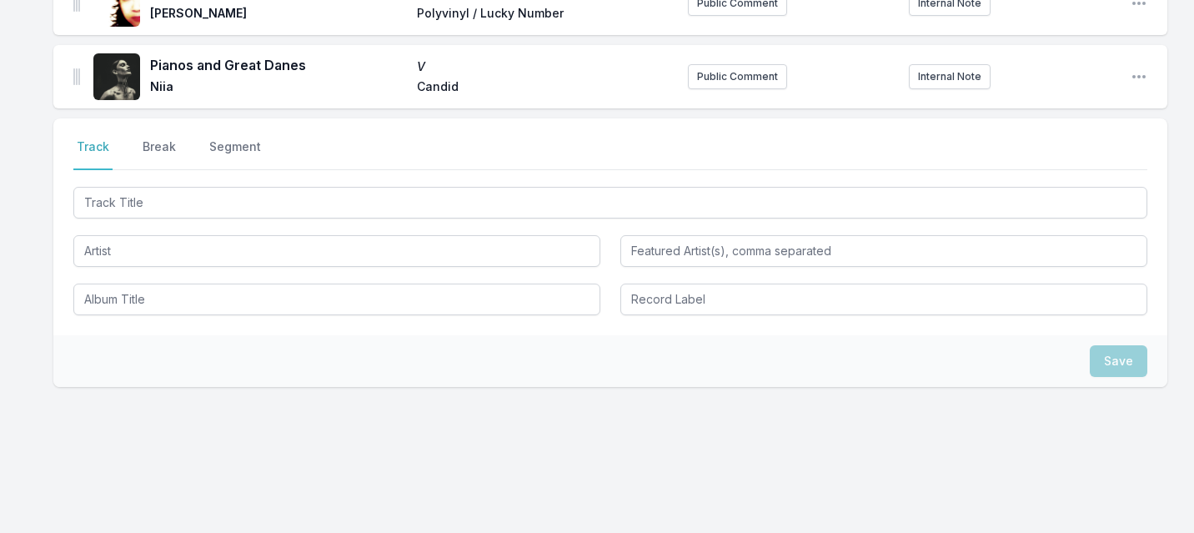
scroll to position [569, 0]
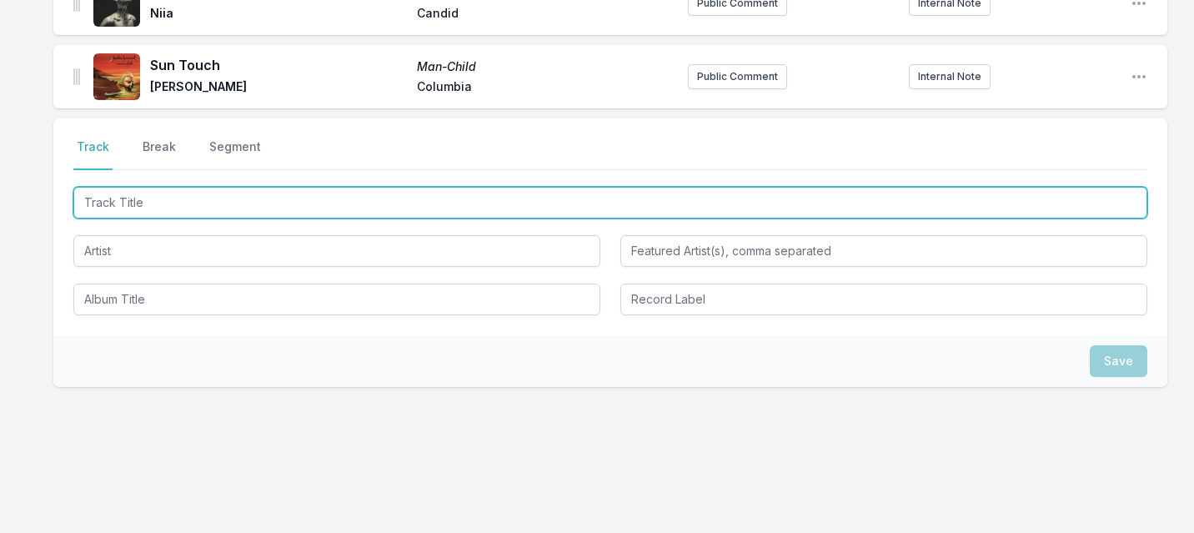
click at [169, 208] on input "Track Title" at bounding box center [610, 203] width 1074 height 32
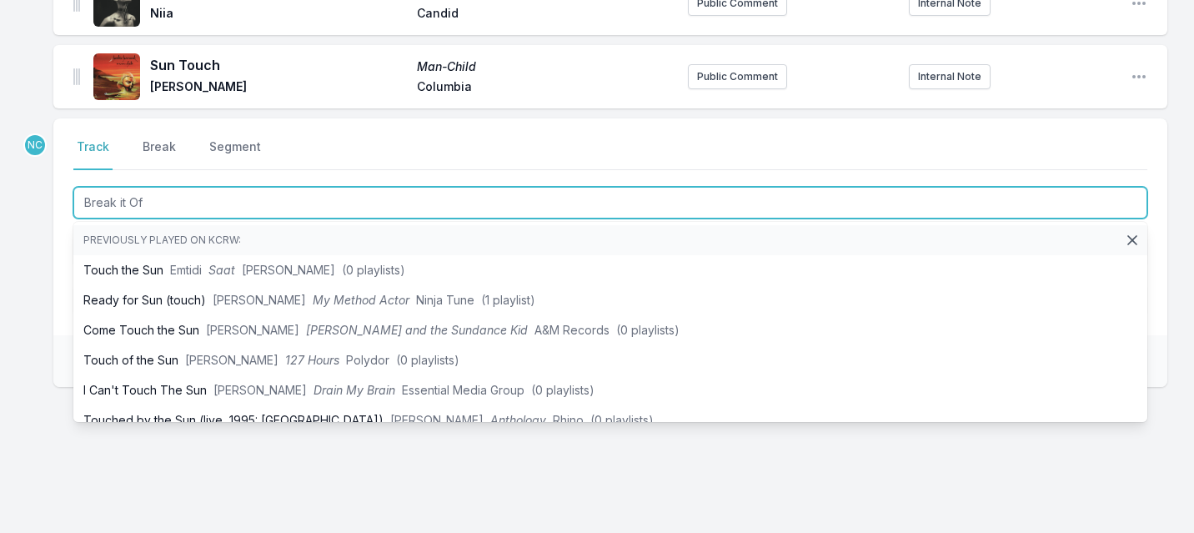
type input "Break it Off"
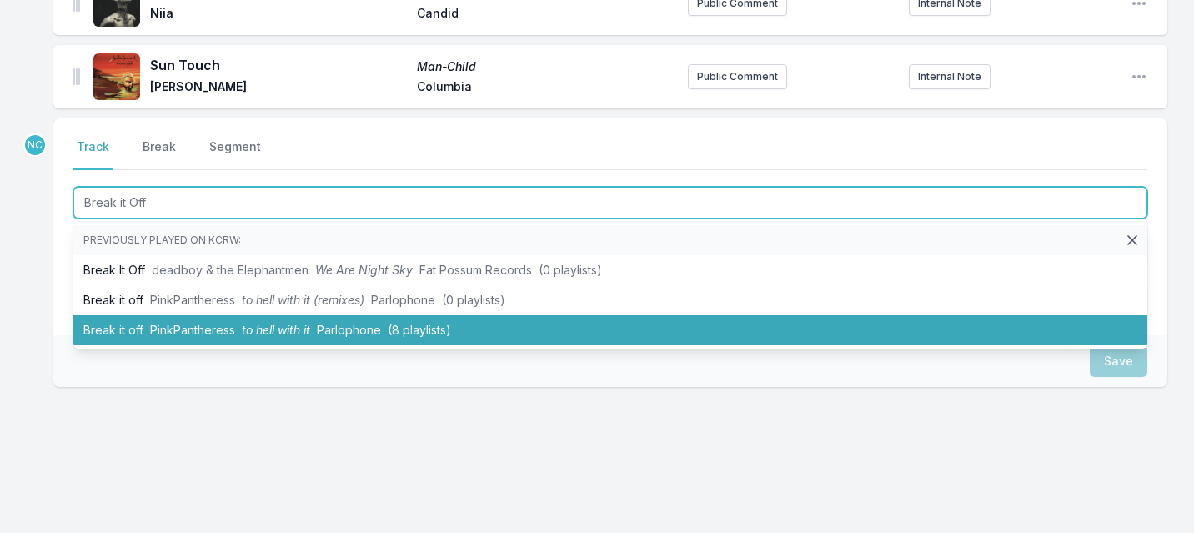
click at [120, 325] on li "Break it off PinkPantheress to hell with it Parlophone (8 playlists)" at bounding box center [610, 330] width 1074 height 30
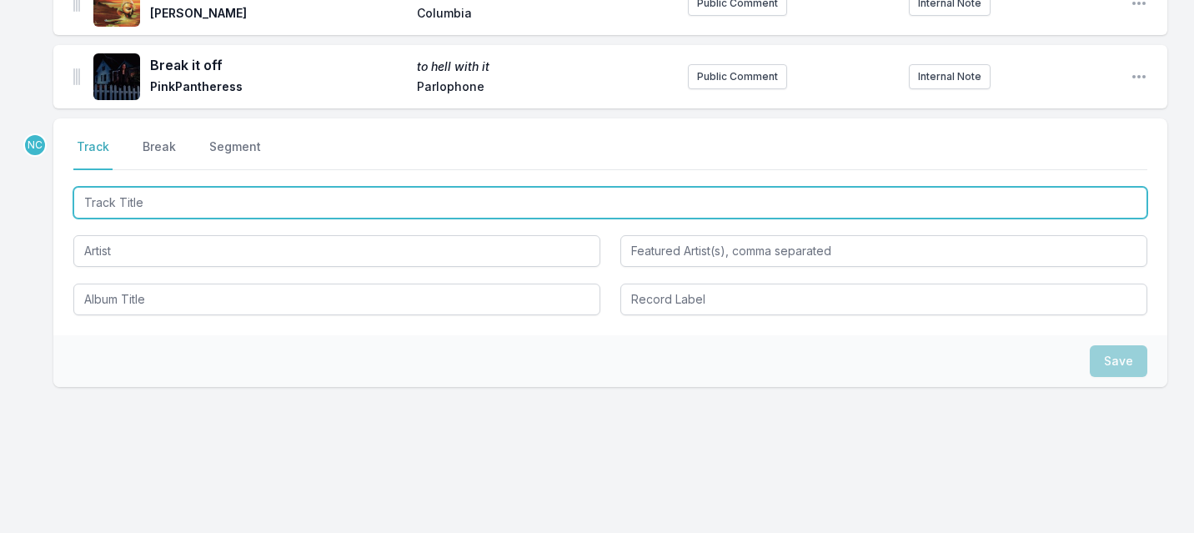
click at [152, 196] on input "Track Title" at bounding box center [610, 203] width 1074 height 32
type input "Illegal"
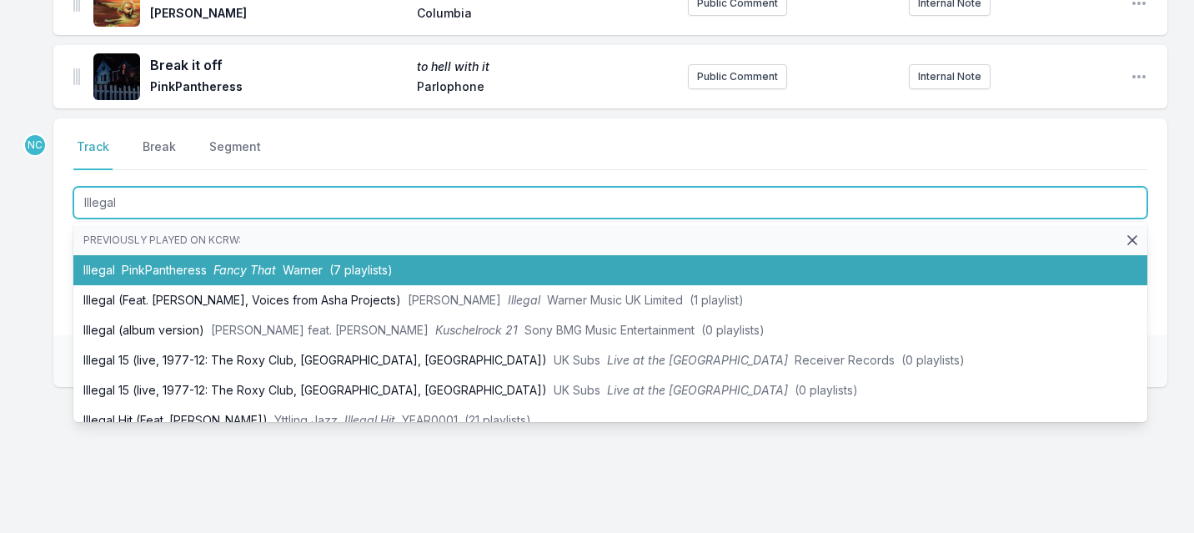
click at [164, 273] on span "PinkPantheress" at bounding box center [164, 270] width 85 height 14
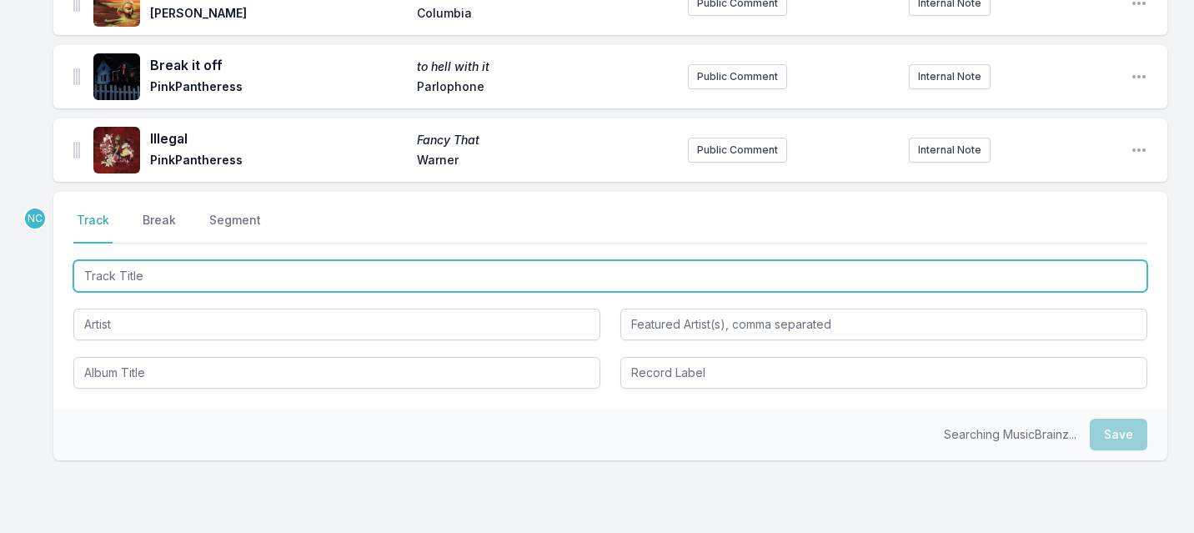
scroll to position [715, 0]
